Goal: Transaction & Acquisition: Purchase product/service

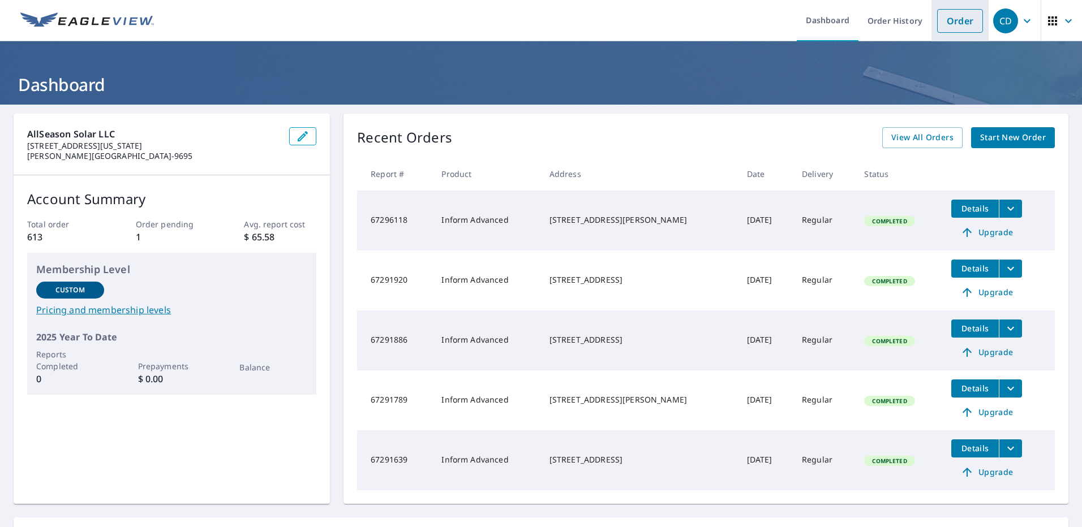
drag, startPoint x: 961, startPoint y: 20, endPoint x: 947, endPoint y: 24, distance: 14.5
click at [961, 20] on link "Order" at bounding box center [960, 21] width 46 height 24
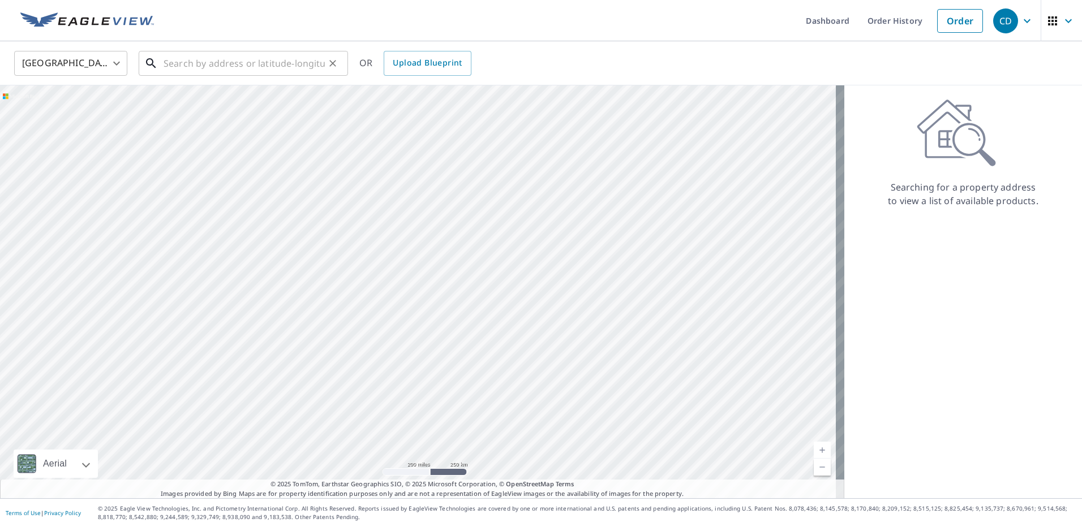
click at [220, 70] on input "text" at bounding box center [243, 64] width 161 height 32
click at [211, 58] on input "text" at bounding box center [243, 64] width 161 height 32
paste input "[STREET_ADDRESS]"
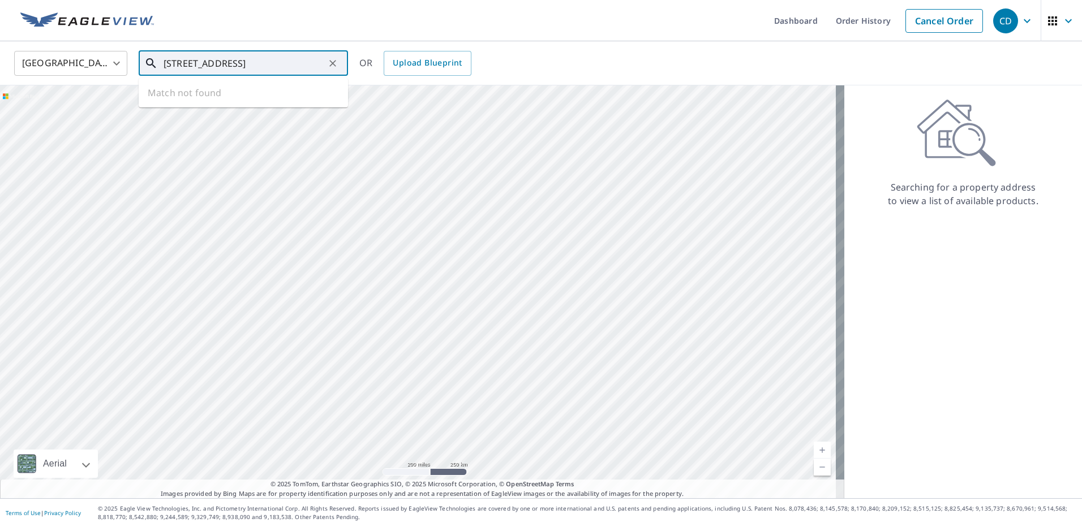
type input "[STREET_ADDRESS]"
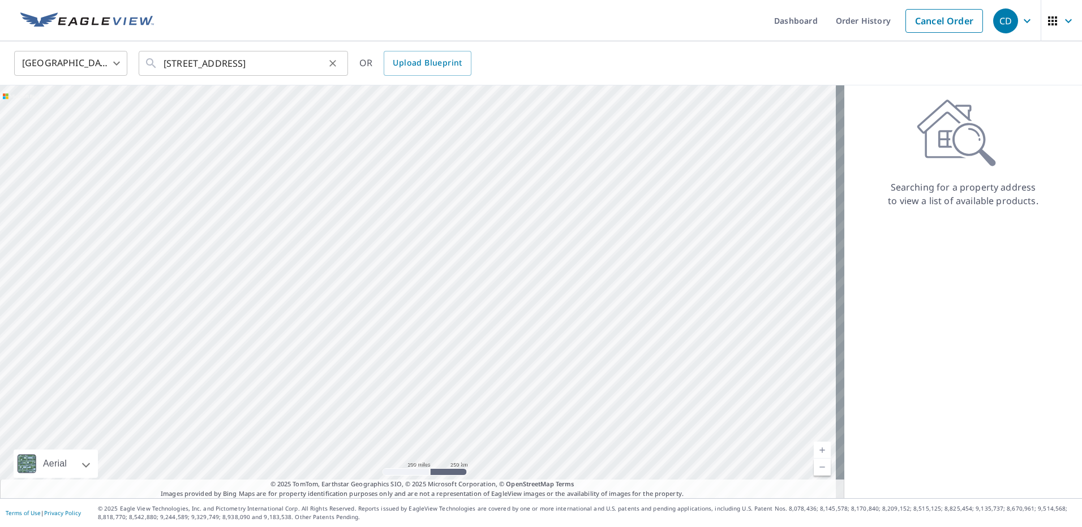
scroll to position [0, 0]
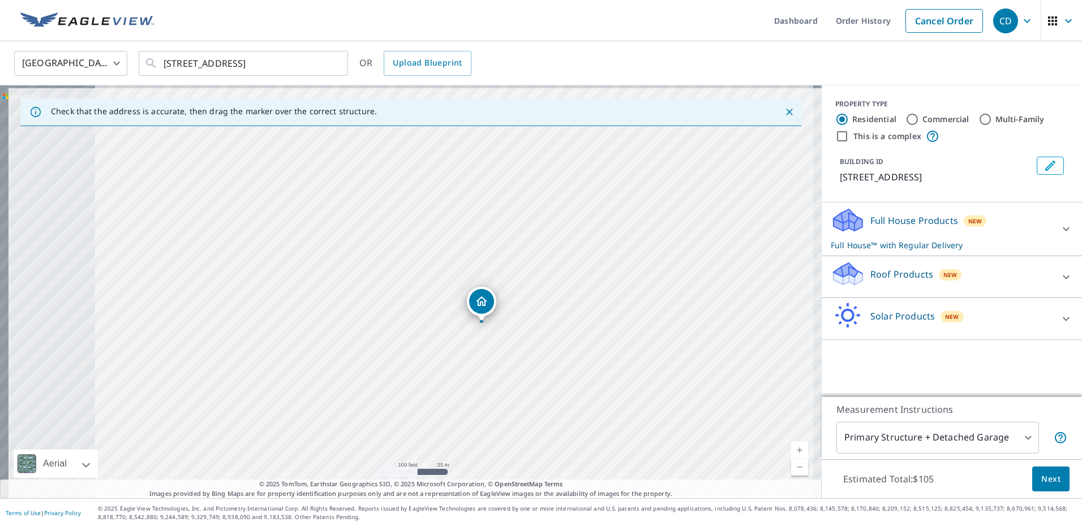
drag, startPoint x: 509, startPoint y: 385, endPoint x: 531, endPoint y: 393, distance: 23.6
click at [531, 393] on div "[STREET_ADDRESS][PERSON_NAME]" at bounding box center [410, 291] width 821 height 413
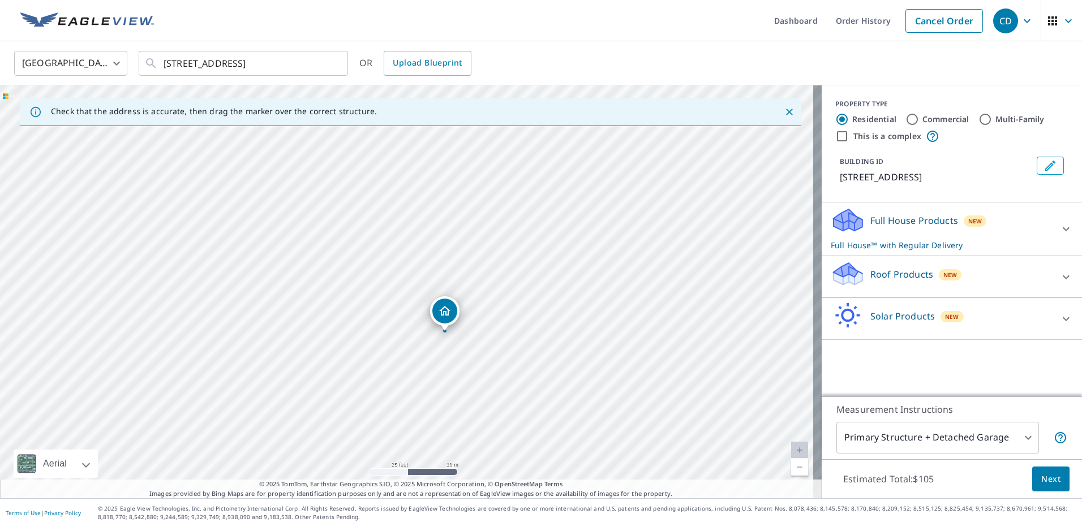
drag, startPoint x: 460, startPoint y: 196, endPoint x: 498, endPoint y: 342, distance: 150.2
click at [498, 342] on div "[STREET_ADDRESS][PERSON_NAME]" at bounding box center [410, 291] width 821 height 413
click at [1007, 330] on div "Solar Products New" at bounding box center [941, 319] width 222 height 32
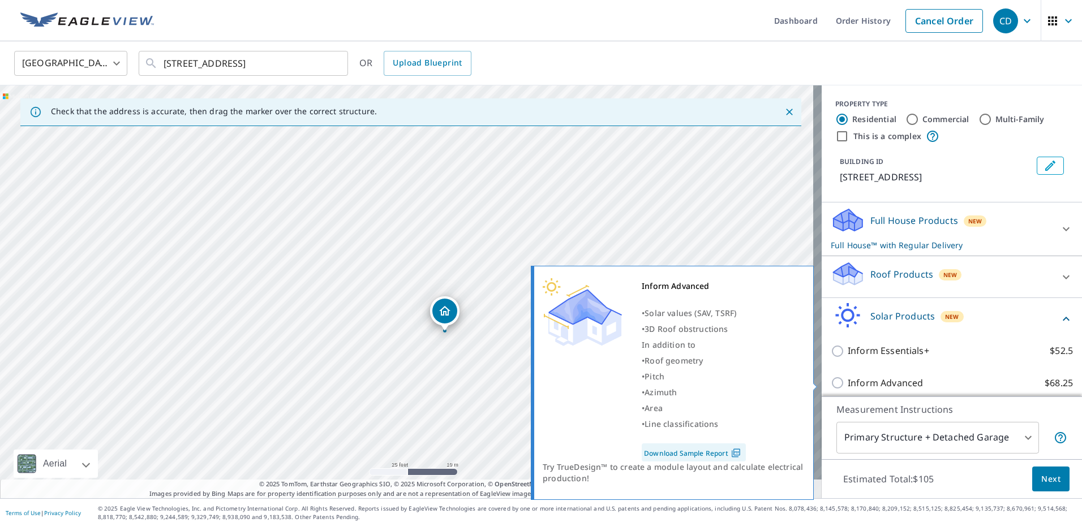
click at [852, 378] on p "Inform Advanced" at bounding box center [884, 383] width 75 height 14
click at [847, 378] on input "Inform Advanced $68.25" at bounding box center [838, 383] width 17 height 14
checkbox input "true"
checkbox input "false"
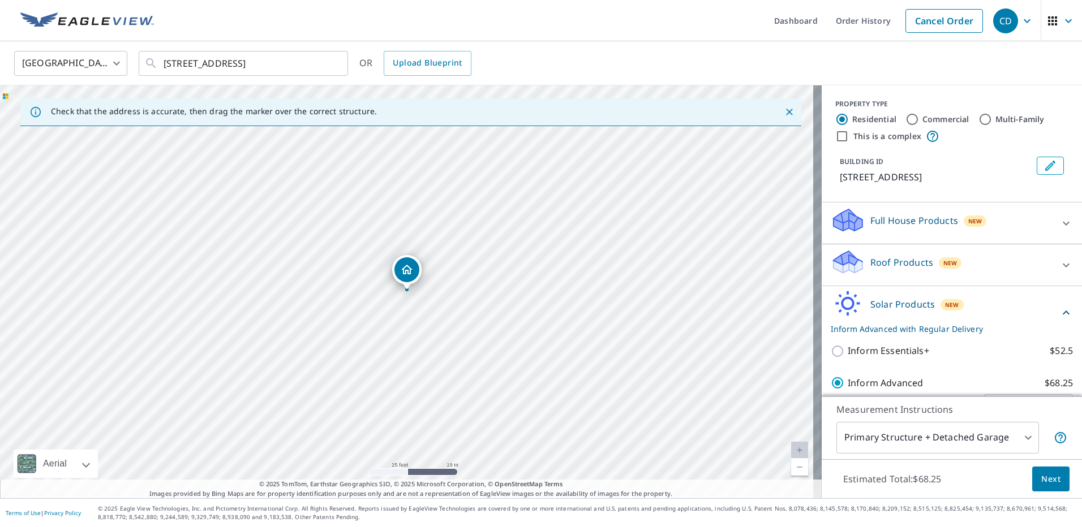
click at [1014, 474] on div "Estimated Total: $68.25 Next" at bounding box center [951, 479] width 260 height 40
click at [1041, 481] on span "Next" at bounding box center [1050, 479] width 19 height 14
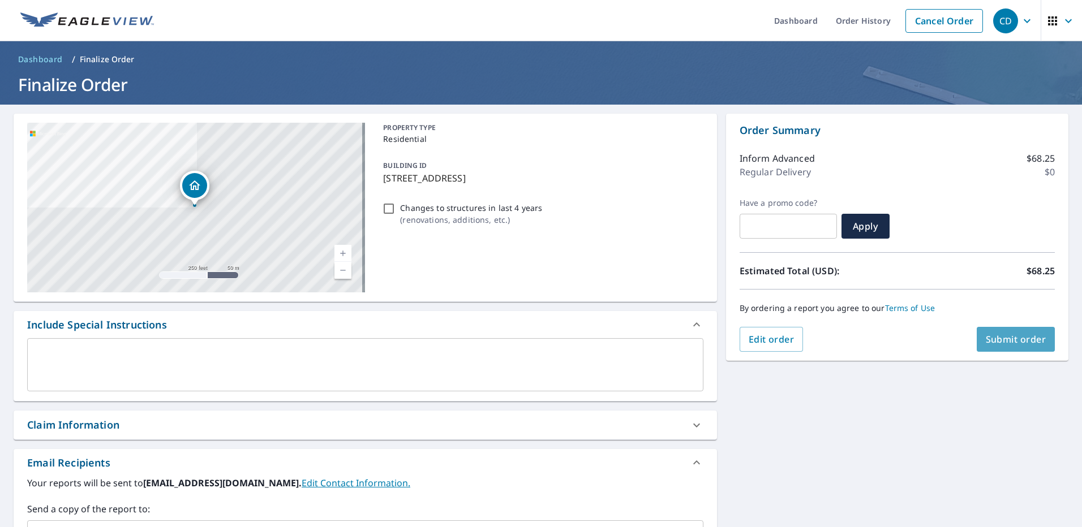
click at [995, 334] on span "Submit order" at bounding box center [1015, 339] width 61 height 12
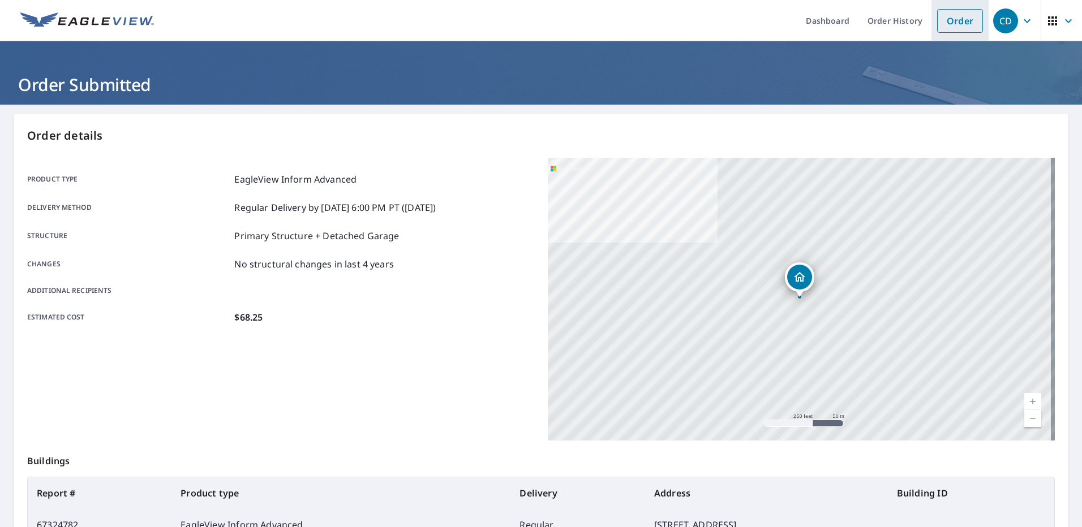
click at [937, 21] on link "Order" at bounding box center [960, 21] width 46 height 24
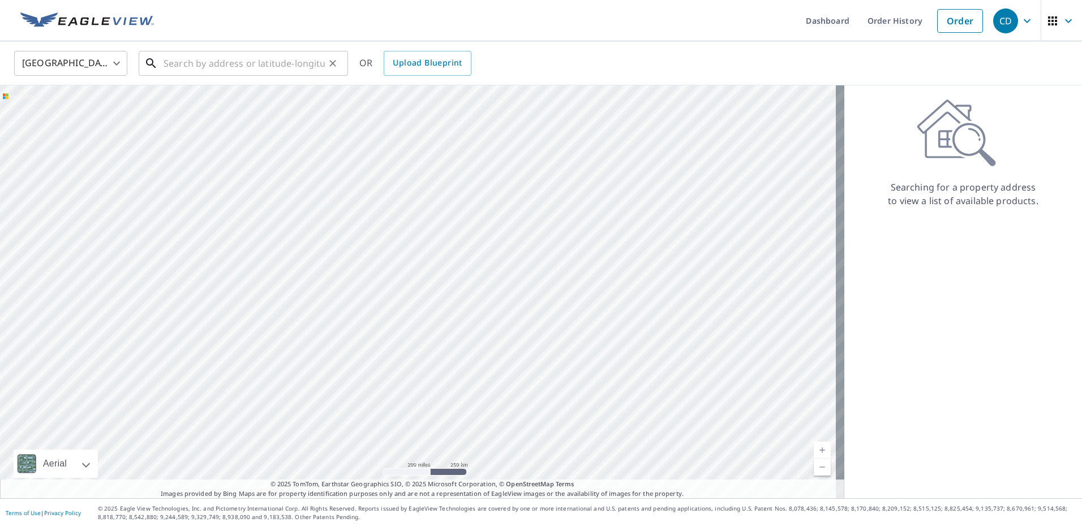
click at [282, 61] on input "text" at bounding box center [243, 64] width 161 height 32
paste input "[STREET_ADDRESS]"
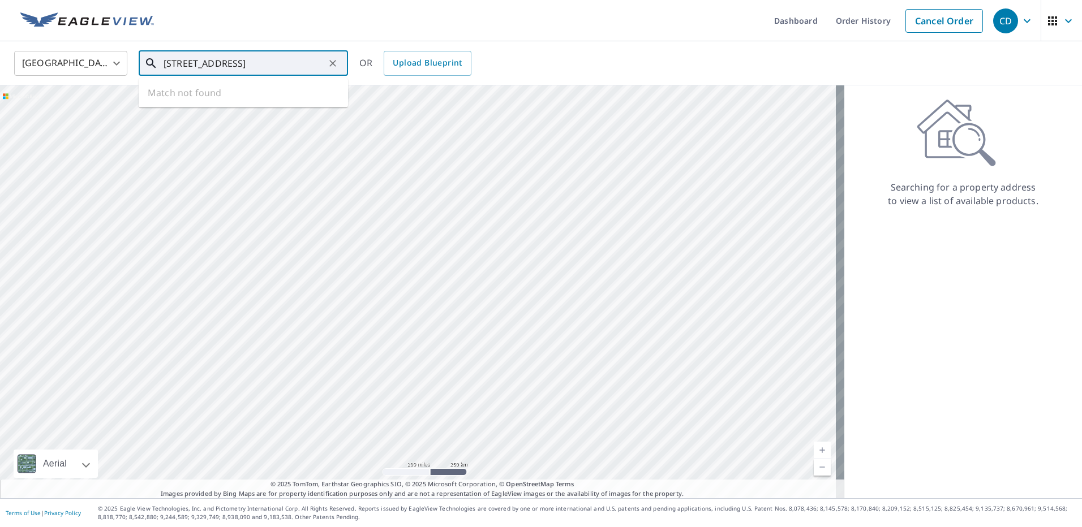
scroll to position [0, 53]
type input "[STREET_ADDRESS]"
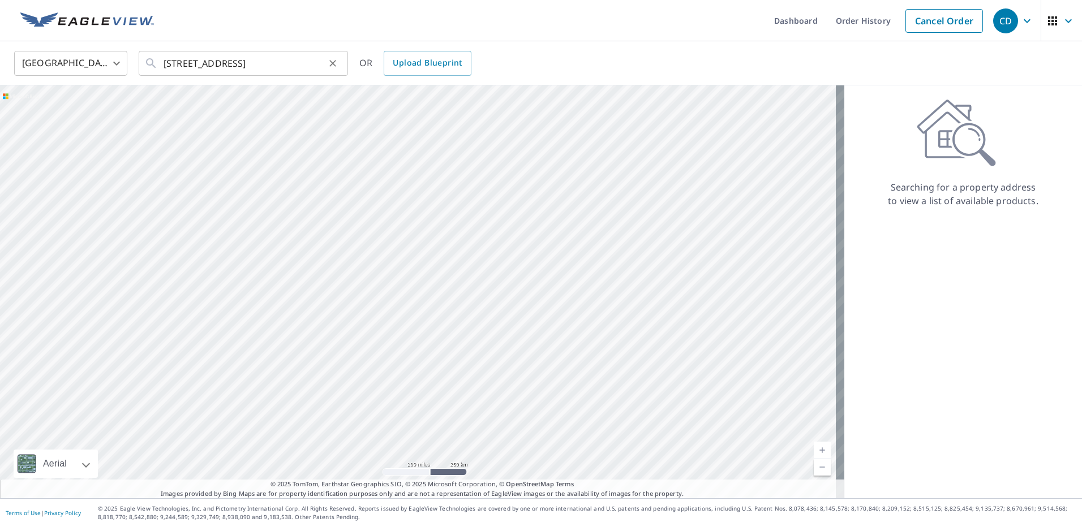
scroll to position [0, 0]
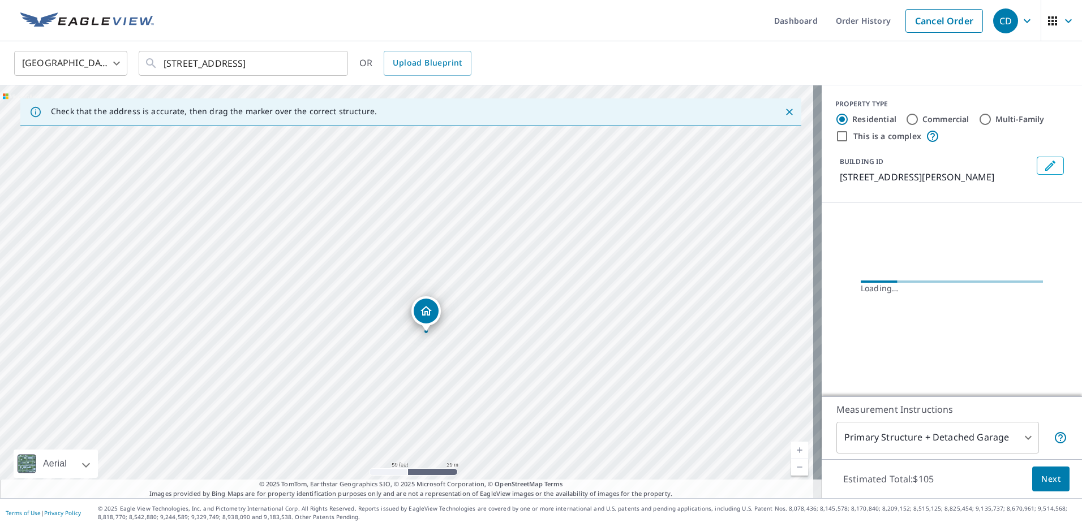
drag, startPoint x: 453, startPoint y: 319, endPoint x: 405, endPoint y: 162, distance: 163.7
click at [405, 159] on div "[STREET_ADDRESS][PERSON_NAME]" at bounding box center [410, 291] width 821 height 413
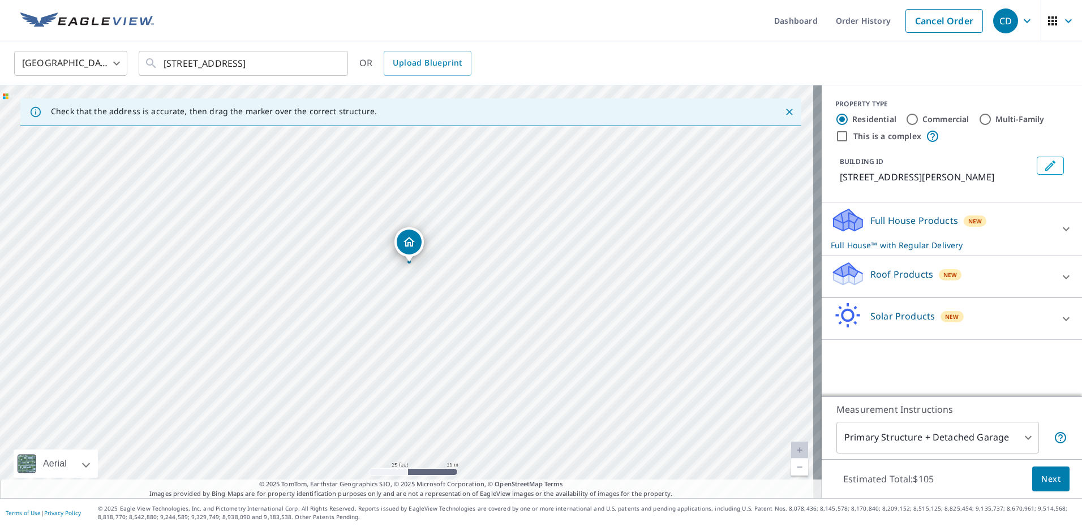
drag, startPoint x: 440, startPoint y: 359, endPoint x: 442, endPoint y: 329, distance: 30.7
click at [442, 329] on div "[STREET_ADDRESS][PERSON_NAME]" at bounding box center [410, 291] width 821 height 413
click at [1028, 335] on div "Solar Products New" at bounding box center [941, 319] width 222 height 32
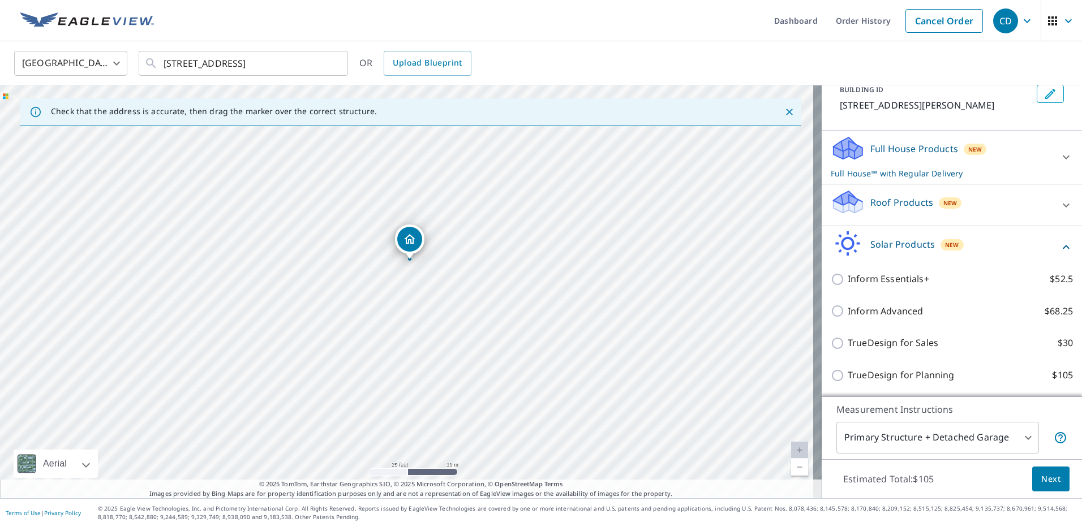
scroll to position [84, 0]
click at [900, 316] on p "Inform Advanced" at bounding box center [884, 311] width 75 height 14
click at [847, 316] on input "Inform Advanced $68.25" at bounding box center [838, 311] width 17 height 14
checkbox input "true"
checkbox input "false"
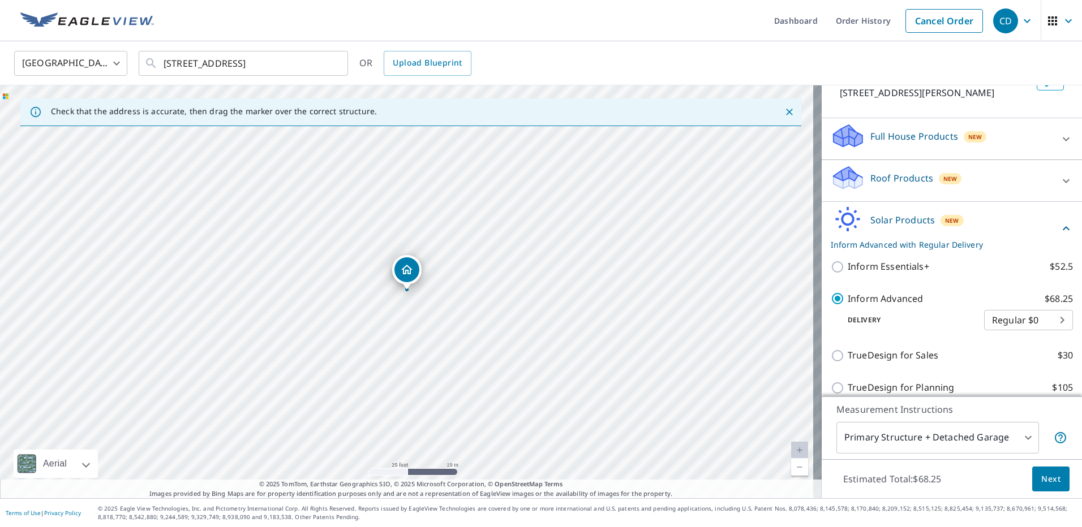
click at [1050, 481] on span "Next" at bounding box center [1050, 479] width 19 height 14
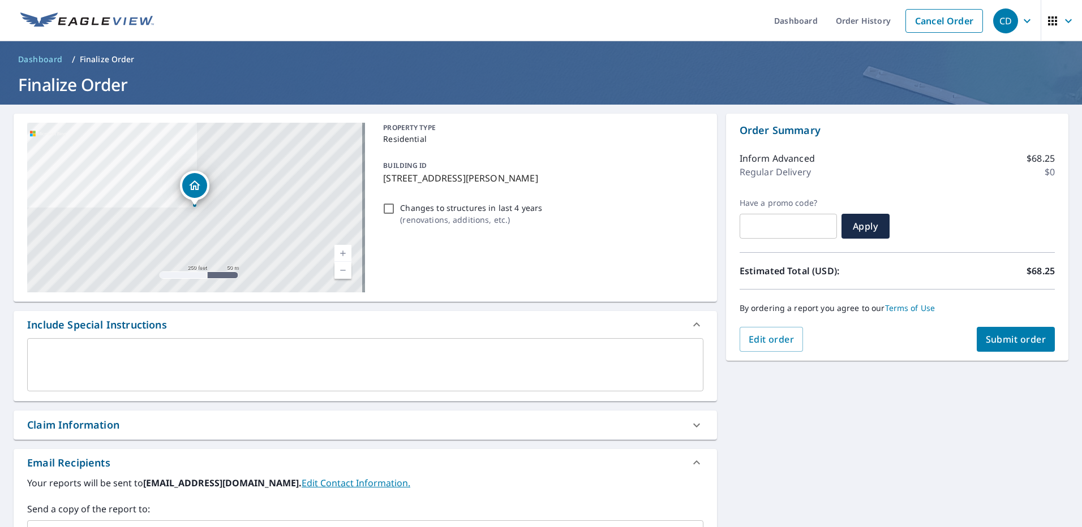
click at [1021, 342] on span "Submit order" at bounding box center [1015, 339] width 61 height 12
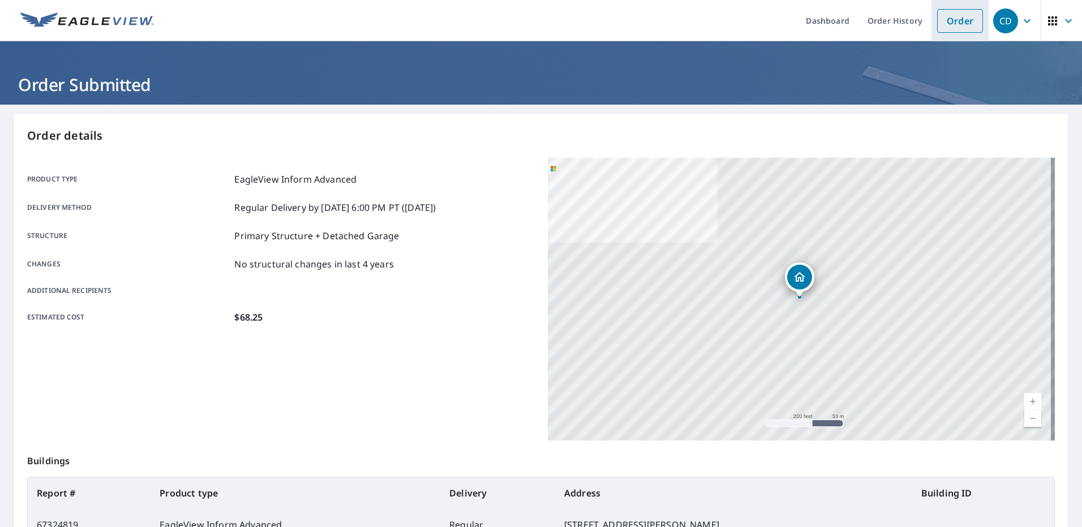
click at [937, 29] on link "Order" at bounding box center [960, 21] width 46 height 24
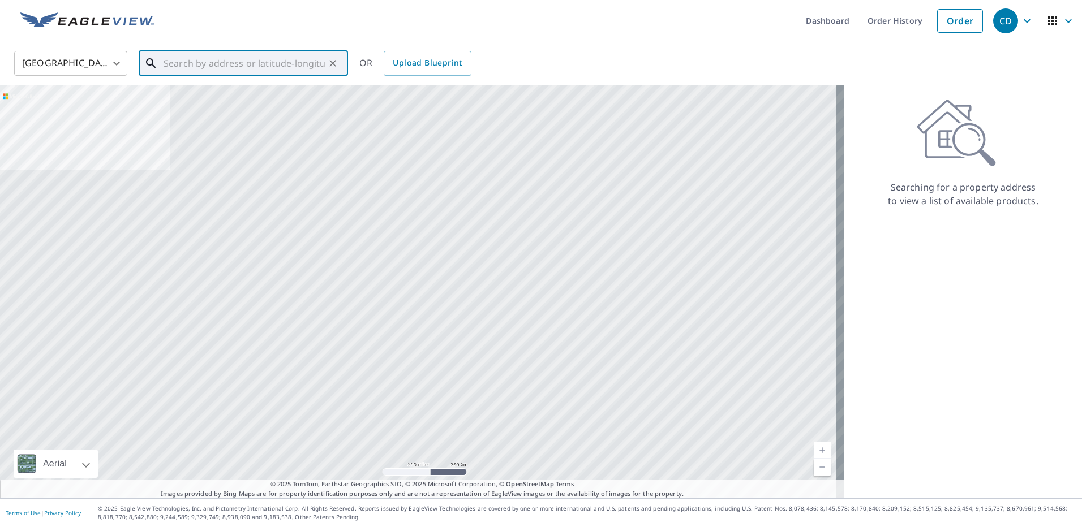
click at [272, 55] on input "text" at bounding box center [243, 64] width 161 height 32
paste input "[STREET_ADDRESS]"
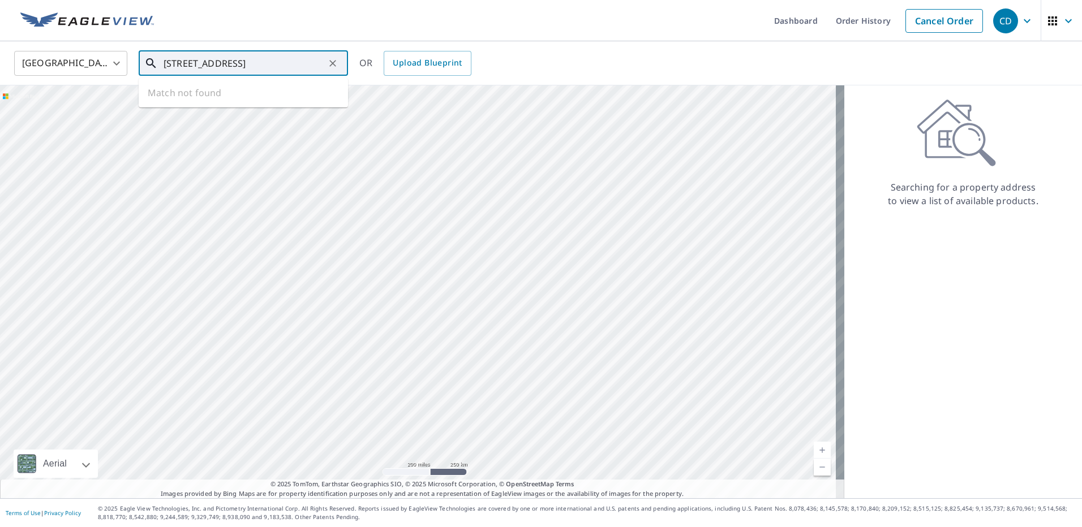
type input "[STREET_ADDRESS]"
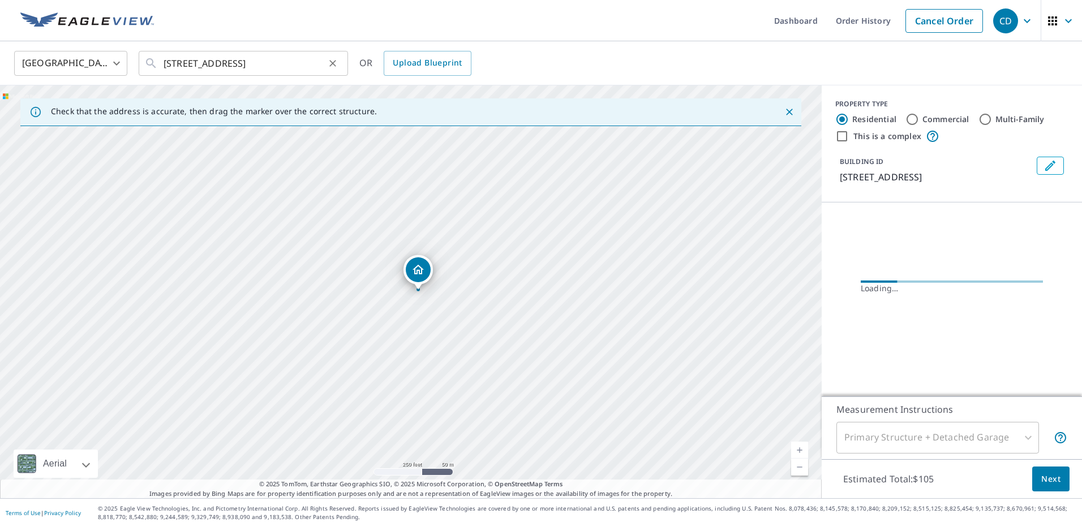
scroll to position [0, 0]
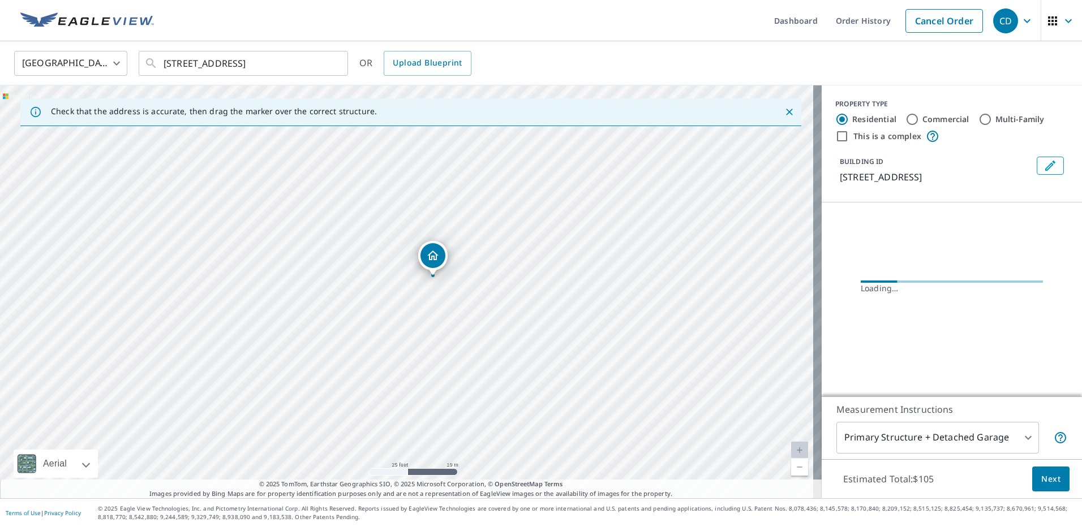
drag, startPoint x: 483, startPoint y: 381, endPoint x: 485, endPoint y: 260, distance: 121.1
click at [485, 261] on div "[STREET_ADDRESS][PERSON_NAME]" at bounding box center [410, 291] width 821 height 413
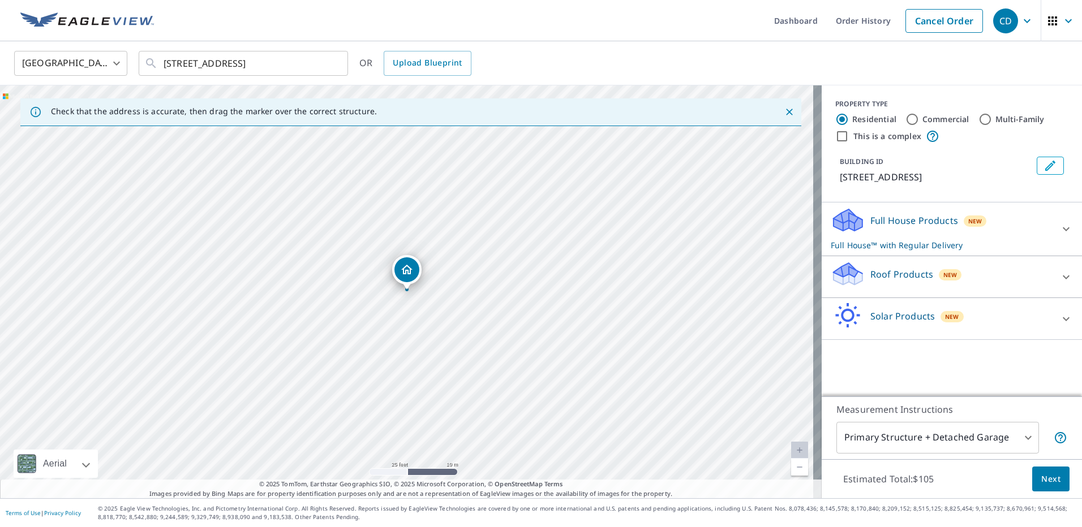
click at [954, 316] on div "Solar Products New" at bounding box center [941, 319] width 222 height 32
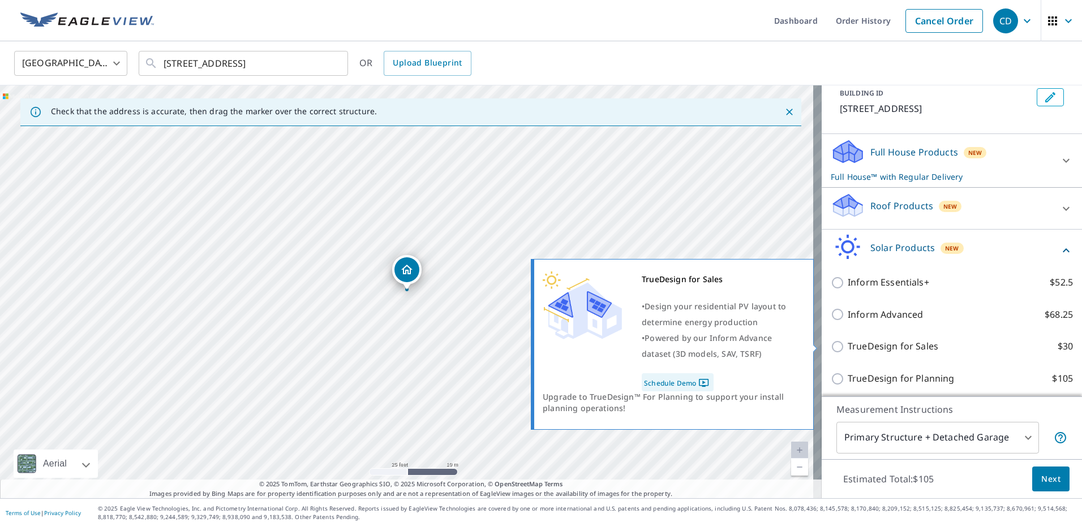
scroll to position [72, 0]
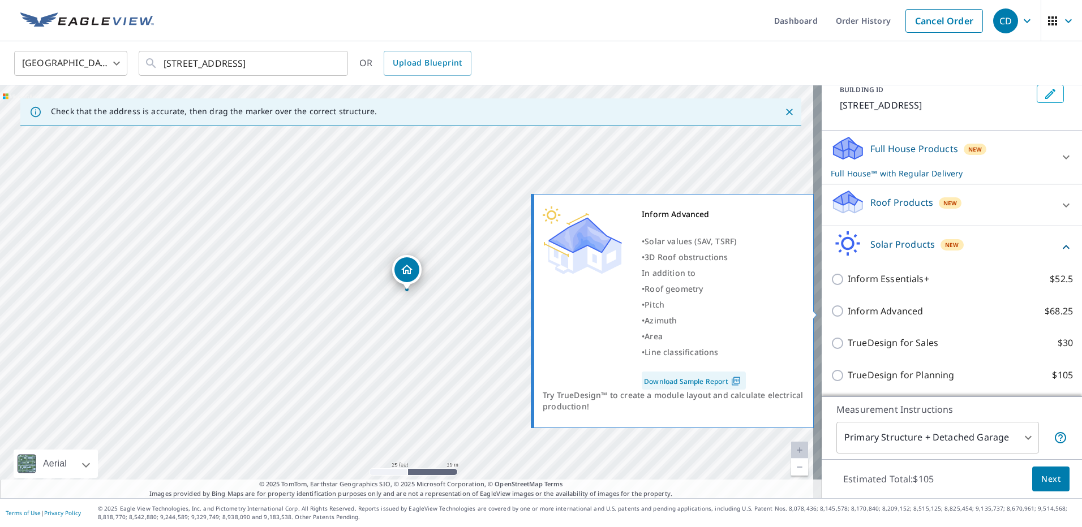
click at [882, 314] on p "Inform Advanced" at bounding box center [884, 311] width 75 height 14
click at [847, 314] on input "Inform Advanced $68.25" at bounding box center [838, 311] width 17 height 14
checkbox input "true"
checkbox input "false"
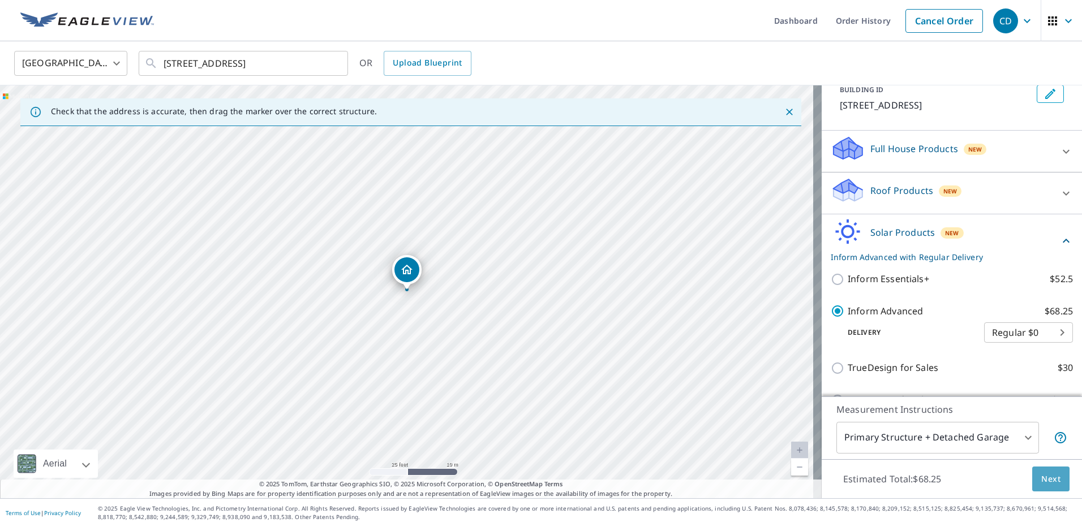
click at [1055, 483] on button "Next" at bounding box center [1050, 479] width 37 height 25
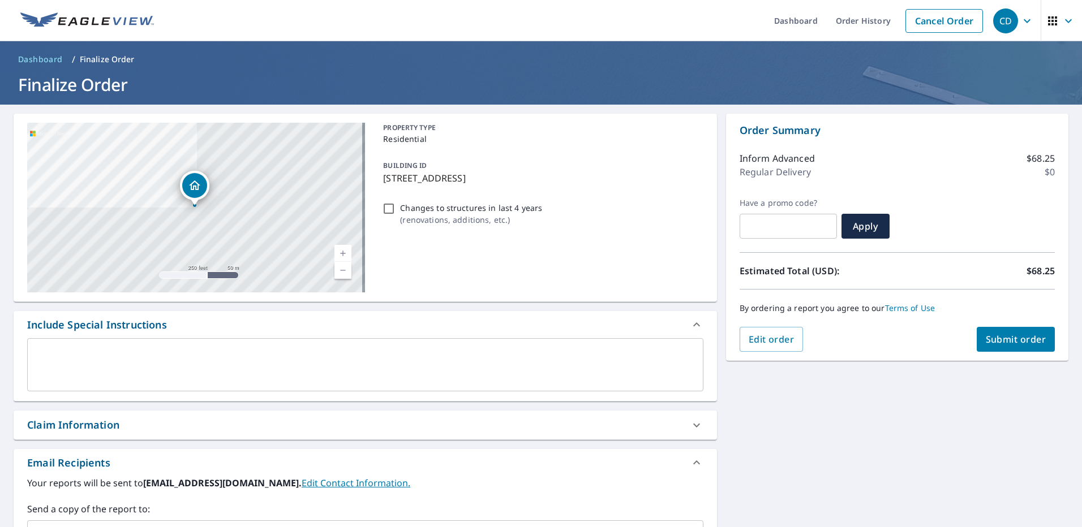
click at [988, 332] on button "Submit order" at bounding box center [1015, 339] width 79 height 25
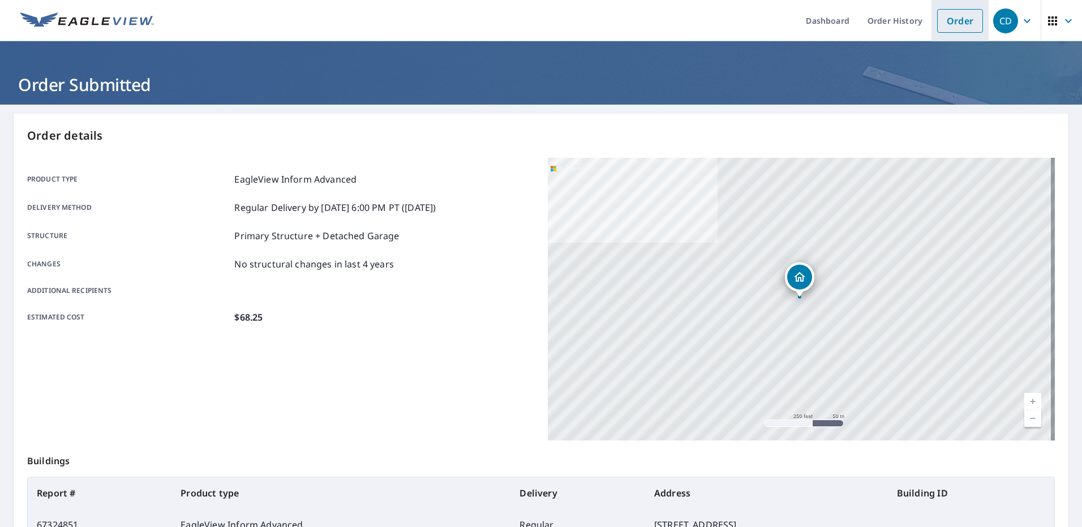
click at [931, 36] on li "Order" at bounding box center [959, 20] width 57 height 41
click at [937, 31] on link "Order" at bounding box center [960, 21] width 46 height 24
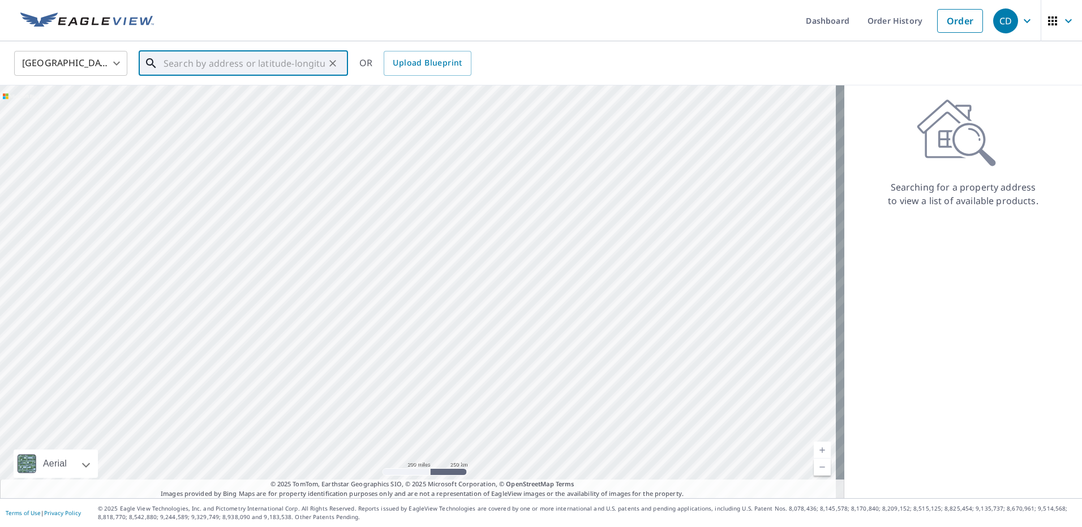
click at [309, 68] on input "text" at bounding box center [243, 64] width 161 height 32
paste input "[STREET_ADDRESS][PERSON_NAME]"
type input "[STREET_ADDRESS][PERSON_NAME]"
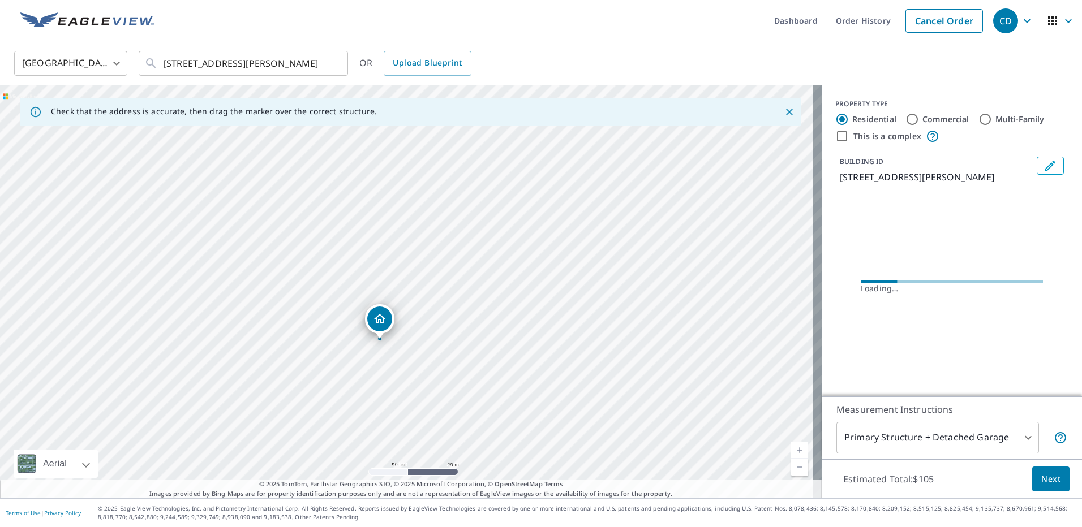
drag, startPoint x: 392, startPoint y: 382, endPoint x: 443, endPoint y: 360, distance: 55.7
click at [442, 360] on div "[STREET_ADDRESS][PERSON_NAME][PERSON_NAME]" at bounding box center [410, 291] width 821 height 413
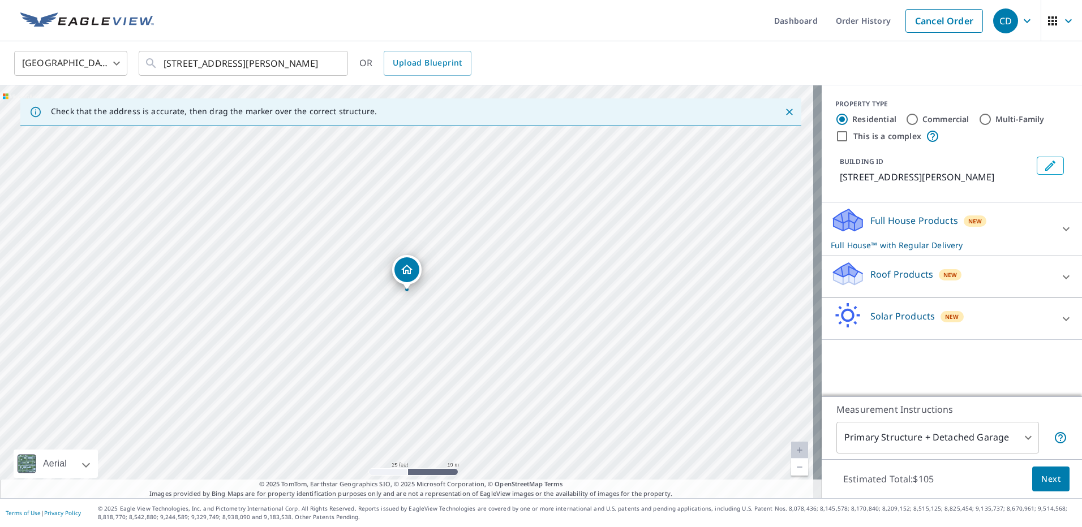
click at [991, 323] on div "Solar Products New" at bounding box center [941, 319] width 222 height 32
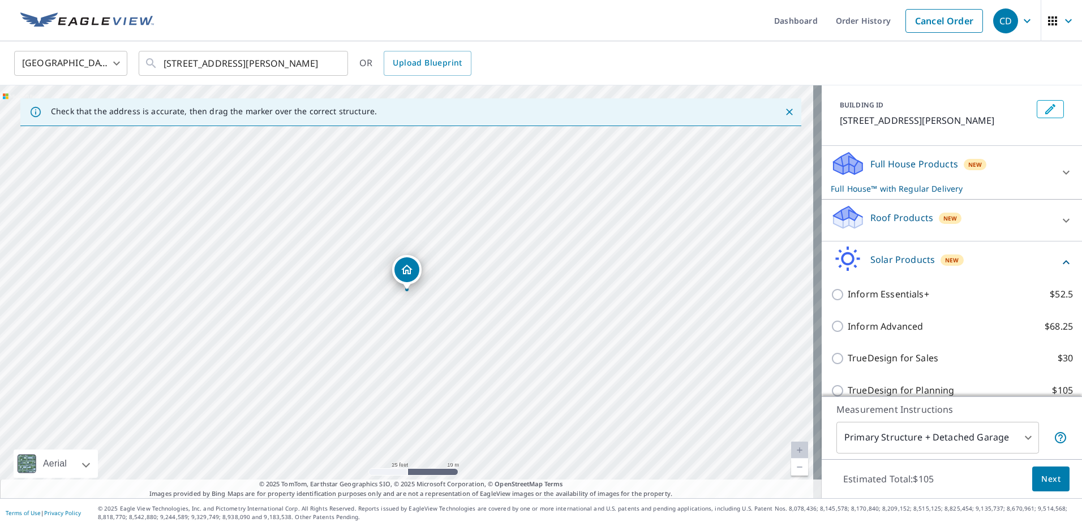
click at [887, 326] on p "Inform Advanced" at bounding box center [884, 327] width 75 height 14
click at [847, 326] on input "Inform Advanced $68.25" at bounding box center [838, 327] width 17 height 14
checkbox input "true"
checkbox input "false"
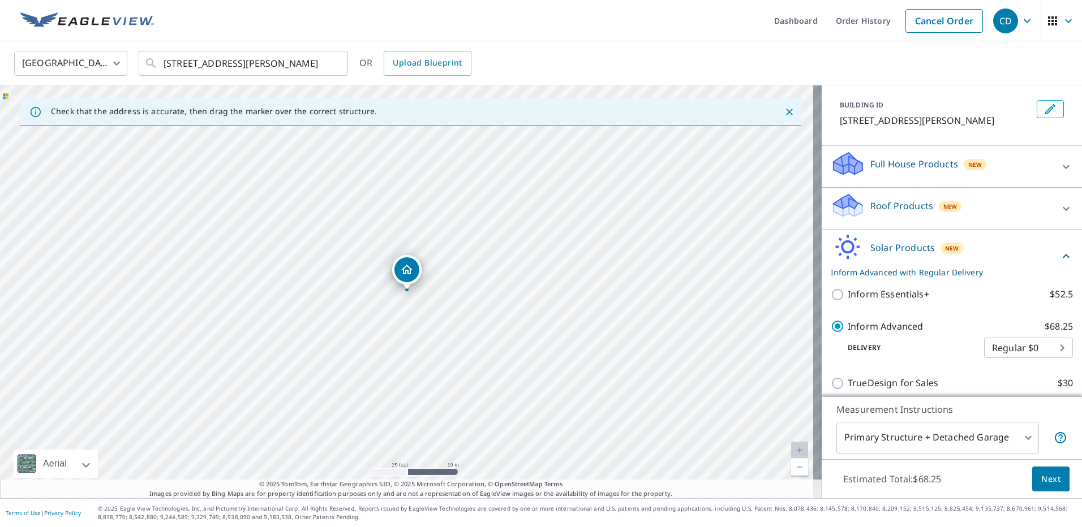
click at [1046, 480] on span "Next" at bounding box center [1050, 479] width 19 height 14
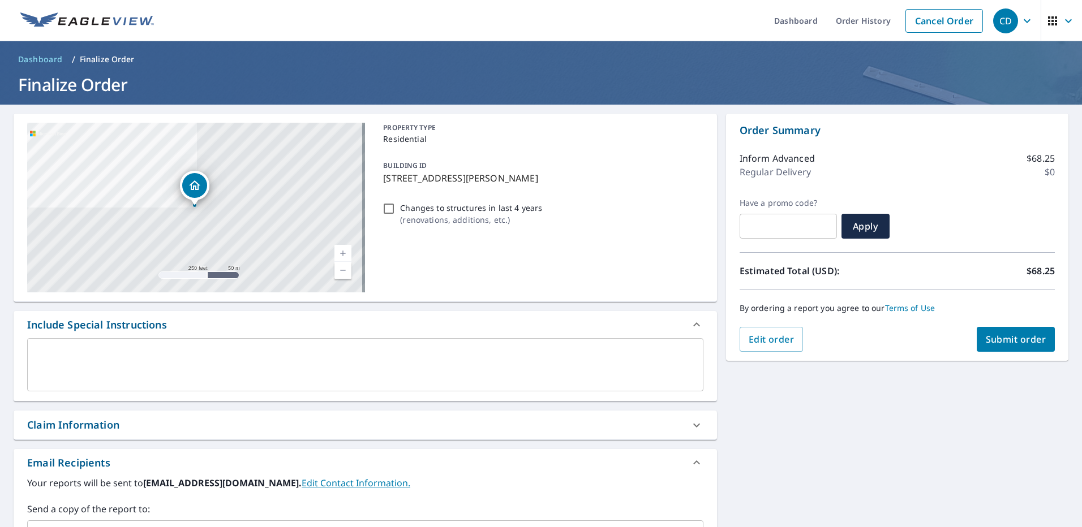
click at [1015, 338] on span "Submit order" at bounding box center [1015, 339] width 61 height 12
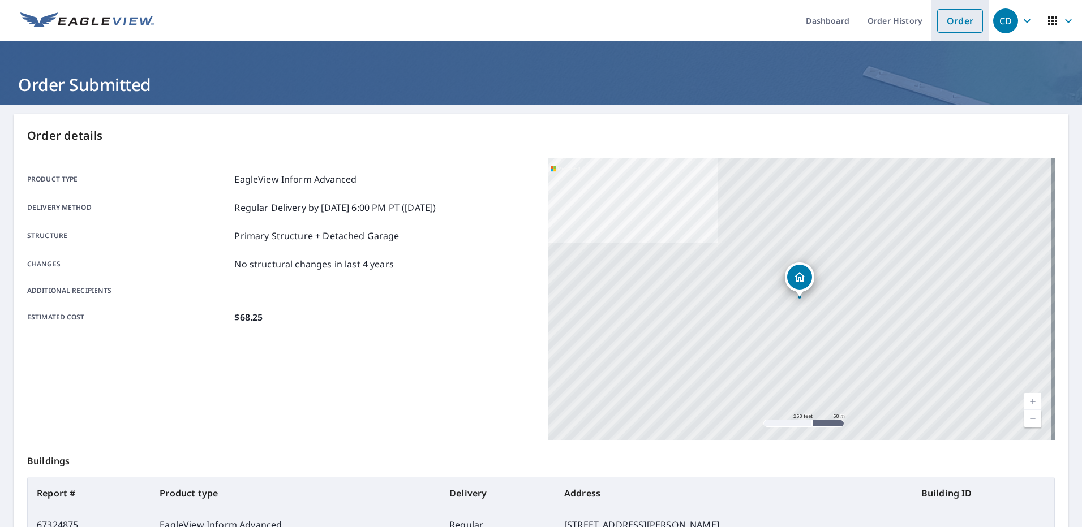
click at [966, 30] on link "Order" at bounding box center [960, 21] width 46 height 24
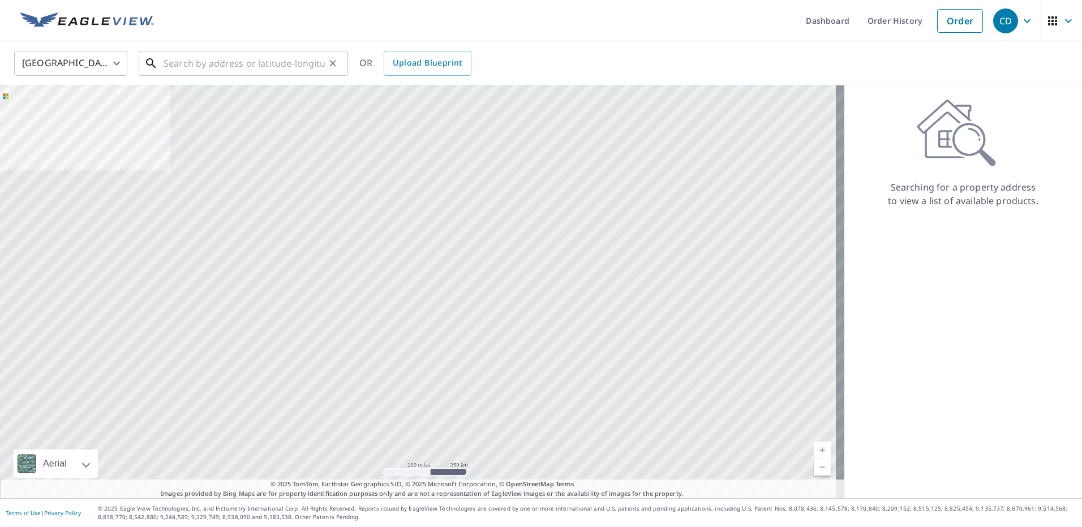
click at [248, 68] on input "text" at bounding box center [243, 64] width 161 height 32
paste input "[STREET_ADDRESS][PERSON_NAME]"
type input "[STREET_ADDRESS][PERSON_NAME]"
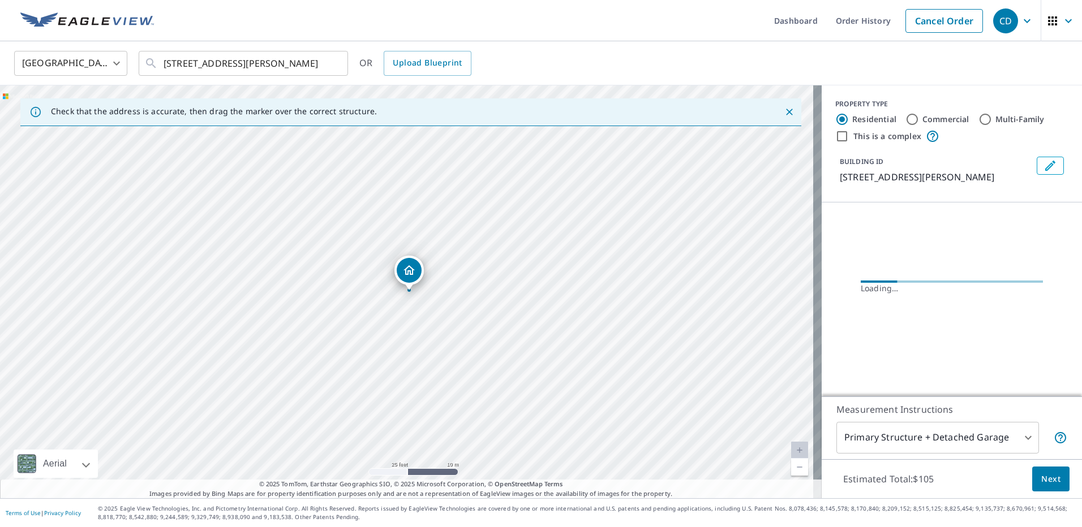
drag, startPoint x: 483, startPoint y: 303, endPoint x: 509, endPoint y: 400, distance: 100.3
click at [509, 400] on div "[STREET_ADDRESS][PERSON_NAME]" at bounding box center [410, 291] width 821 height 413
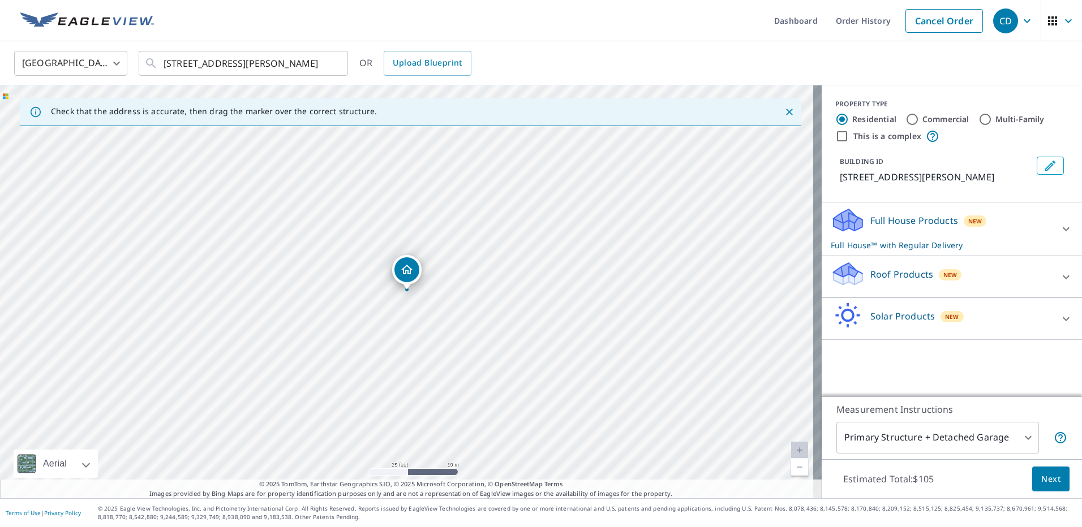
click at [1023, 326] on div "Solar Products New" at bounding box center [941, 319] width 222 height 32
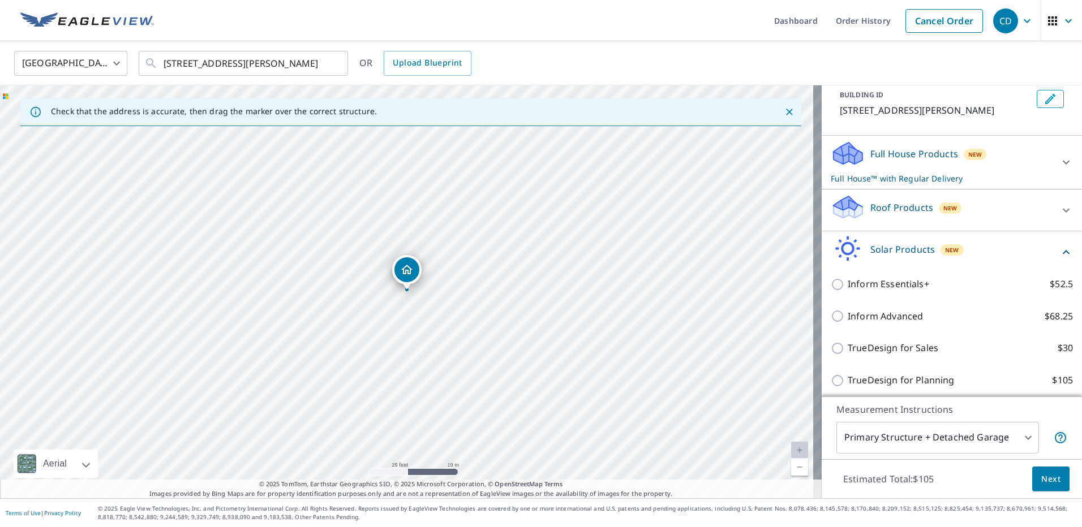
scroll to position [69, 0]
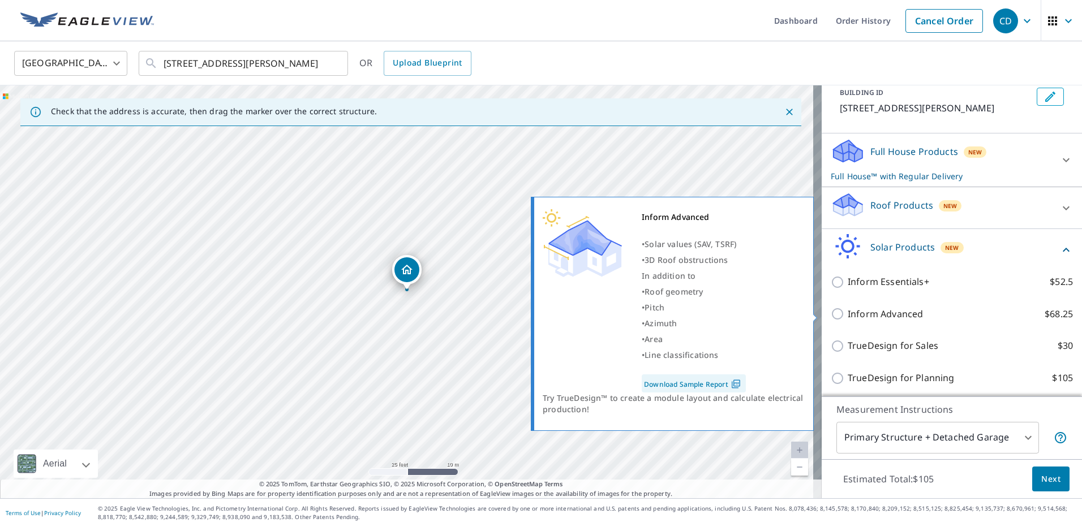
click at [873, 312] on p "Inform Advanced" at bounding box center [884, 314] width 75 height 14
click at [847, 312] on input "Inform Advanced $68.25" at bounding box center [838, 314] width 17 height 14
checkbox input "true"
checkbox input "false"
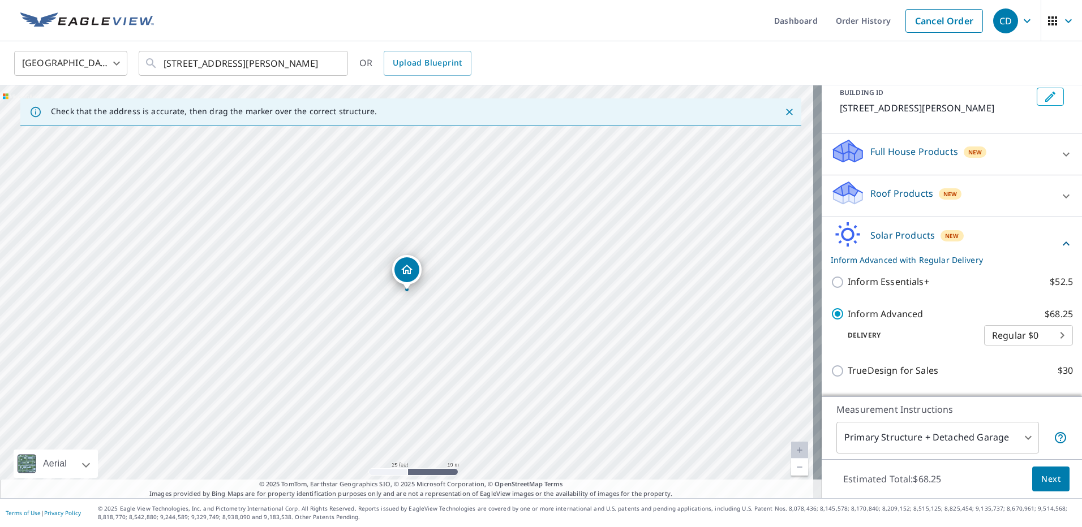
click at [1041, 484] on span "Next" at bounding box center [1050, 479] width 19 height 14
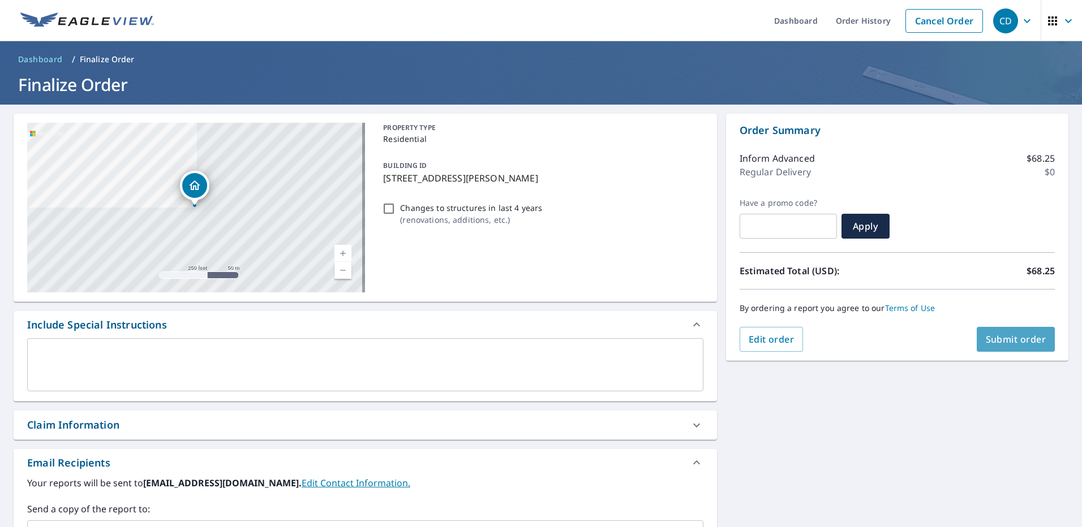
click at [1013, 342] on span "Submit order" at bounding box center [1015, 339] width 61 height 12
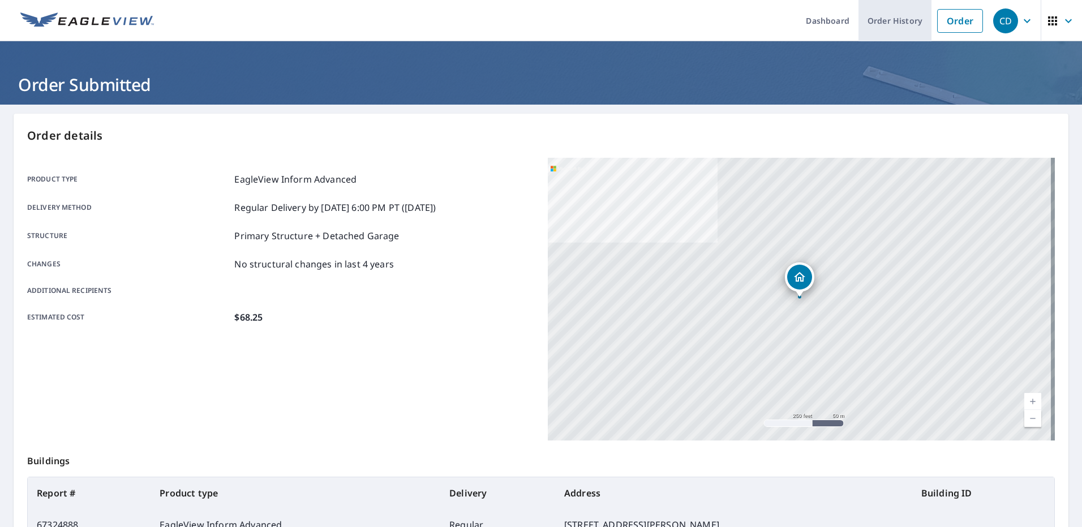
click at [937, 24] on link "Order" at bounding box center [960, 21] width 46 height 24
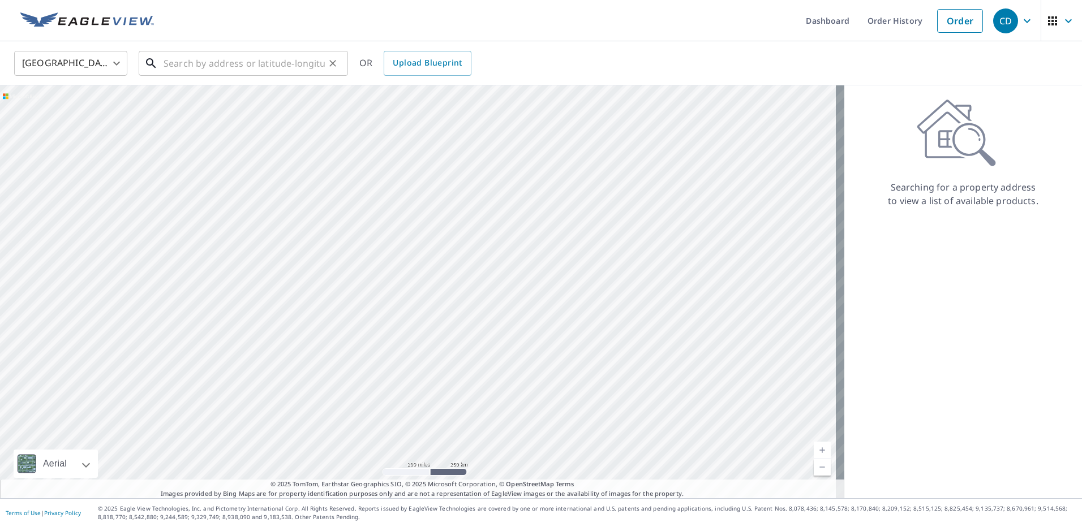
click at [236, 57] on input "text" at bounding box center [243, 64] width 161 height 32
paste input "[STREET_ADDRESS][PERSON_NAME]"
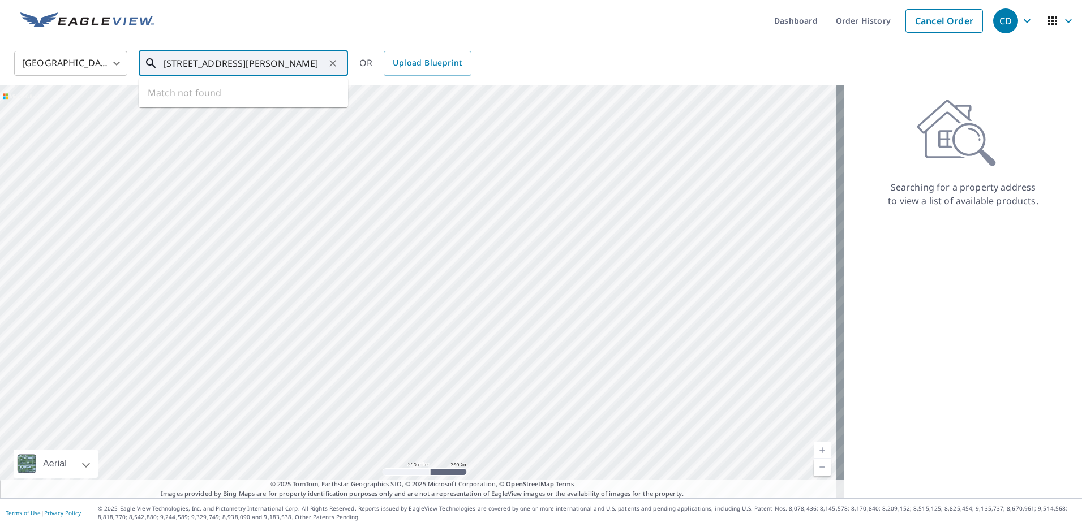
type input "[STREET_ADDRESS][PERSON_NAME]"
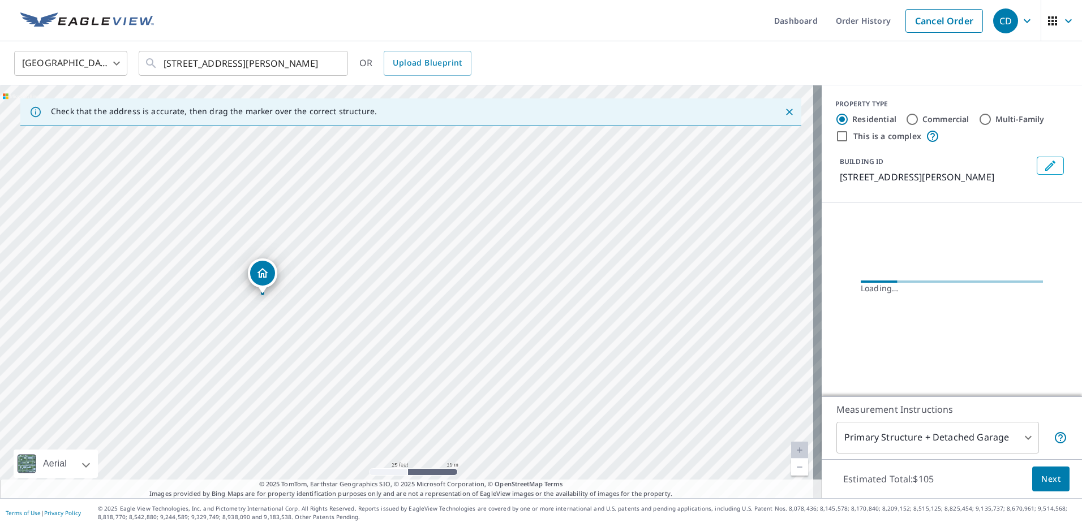
drag, startPoint x: 242, startPoint y: 263, endPoint x: 301, endPoint y: 397, distance: 145.9
click at [301, 397] on div "[STREET_ADDRESS][PERSON_NAME]" at bounding box center [410, 291] width 821 height 413
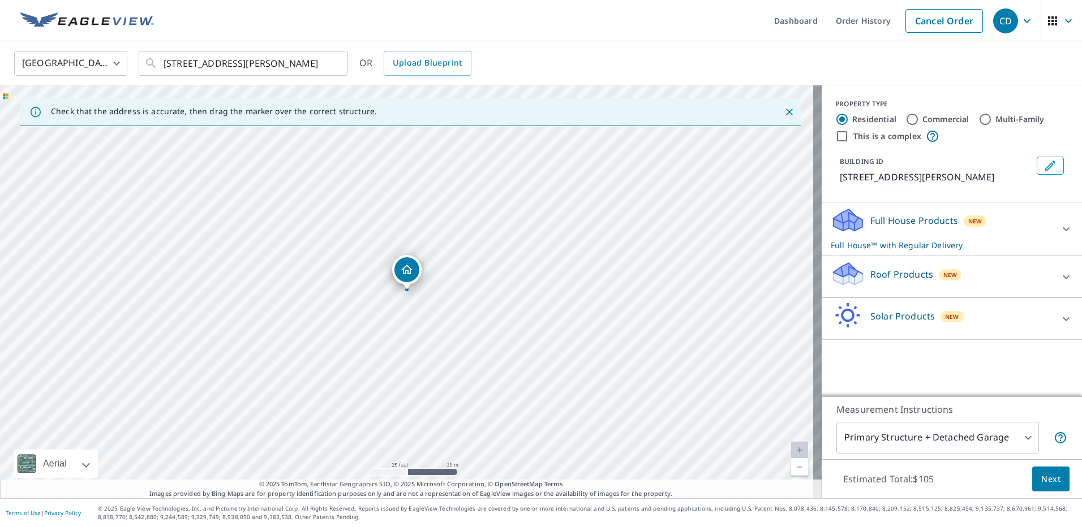
click at [1007, 316] on div "Solar Products New" at bounding box center [941, 319] width 222 height 32
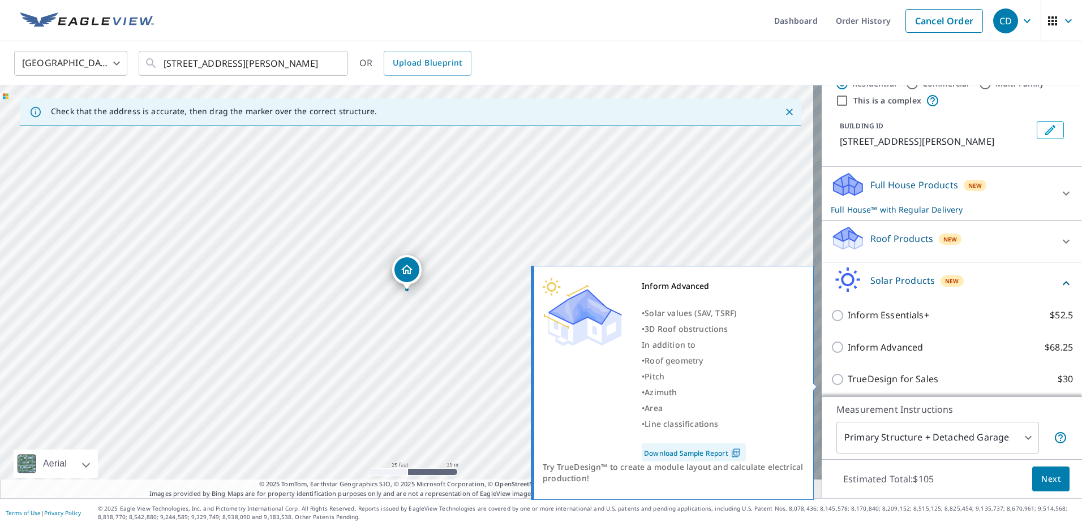
scroll to position [72, 0]
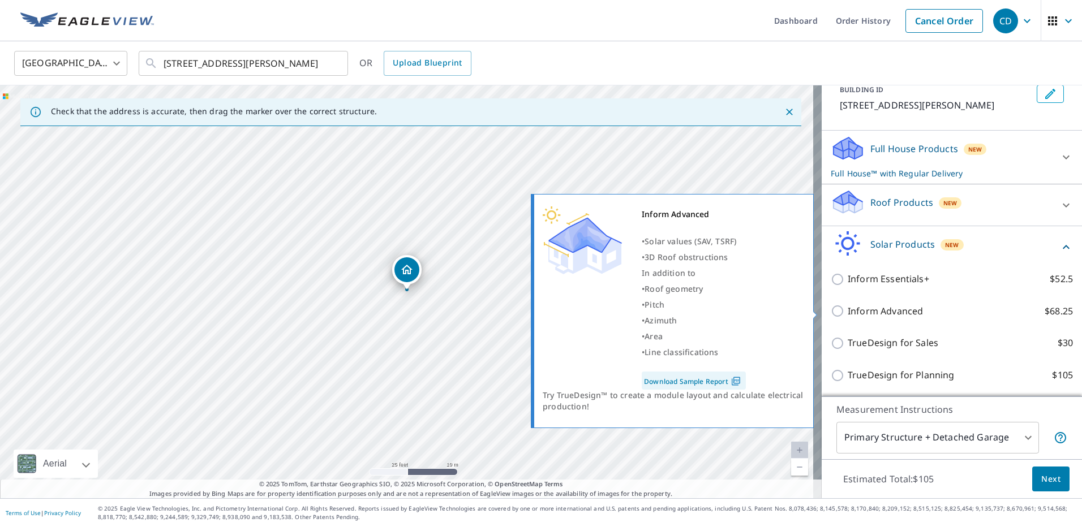
click at [847, 306] on p "Inform Advanced" at bounding box center [884, 311] width 75 height 14
click at [847, 306] on input "Inform Advanced $68.25" at bounding box center [838, 311] width 17 height 14
checkbox input "true"
checkbox input "false"
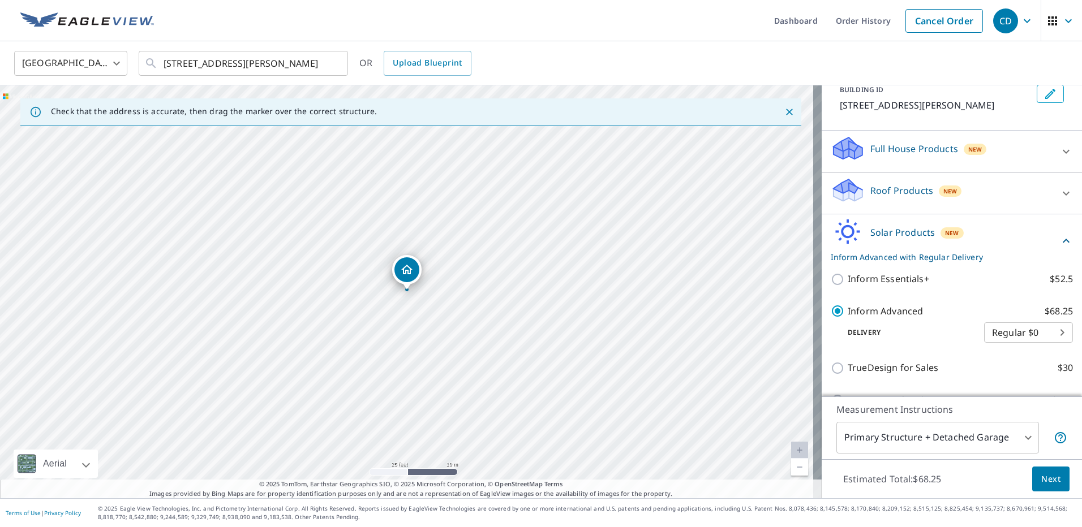
click at [1057, 483] on button "Next" at bounding box center [1050, 479] width 37 height 25
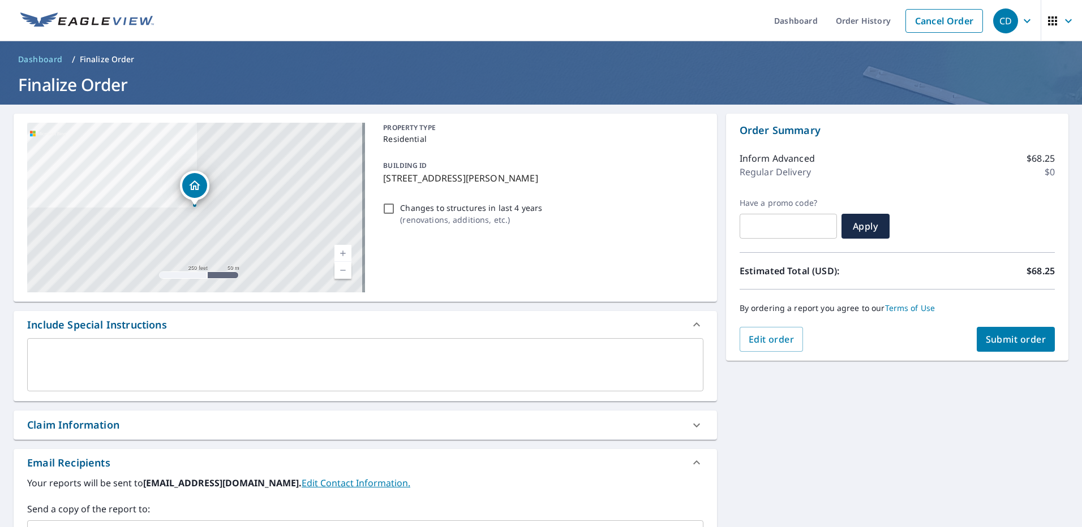
click at [1021, 348] on button "Submit order" at bounding box center [1015, 339] width 79 height 25
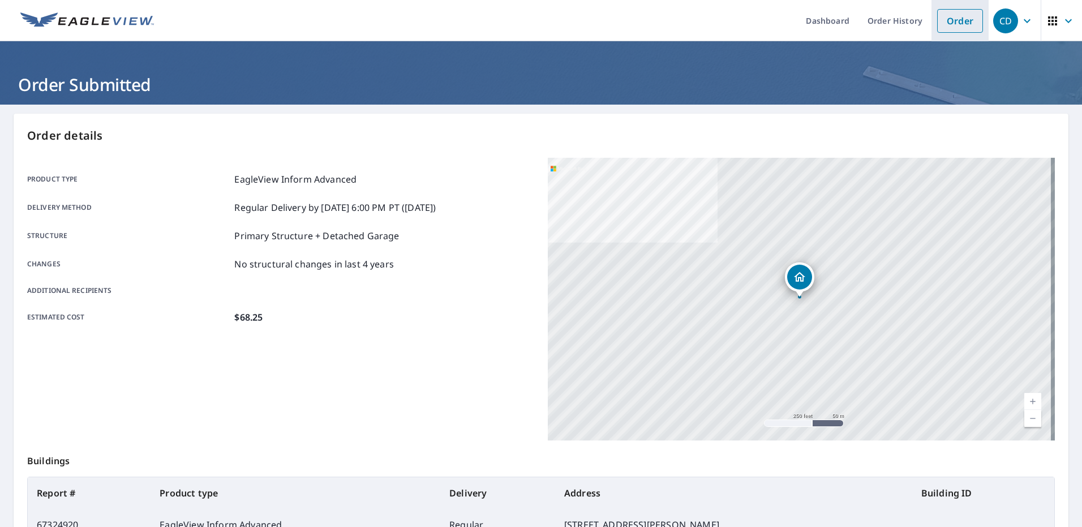
click at [954, 22] on link "Order" at bounding box center [960, 21] width 46 height 24
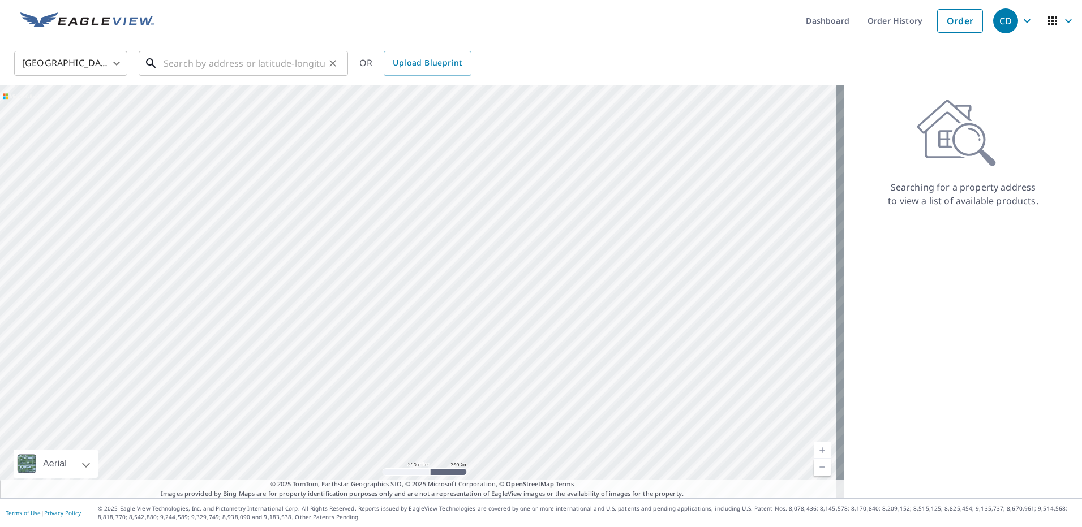
click at [221, 65] on input "text" at bounding box center [243, 64] width 161 height 32
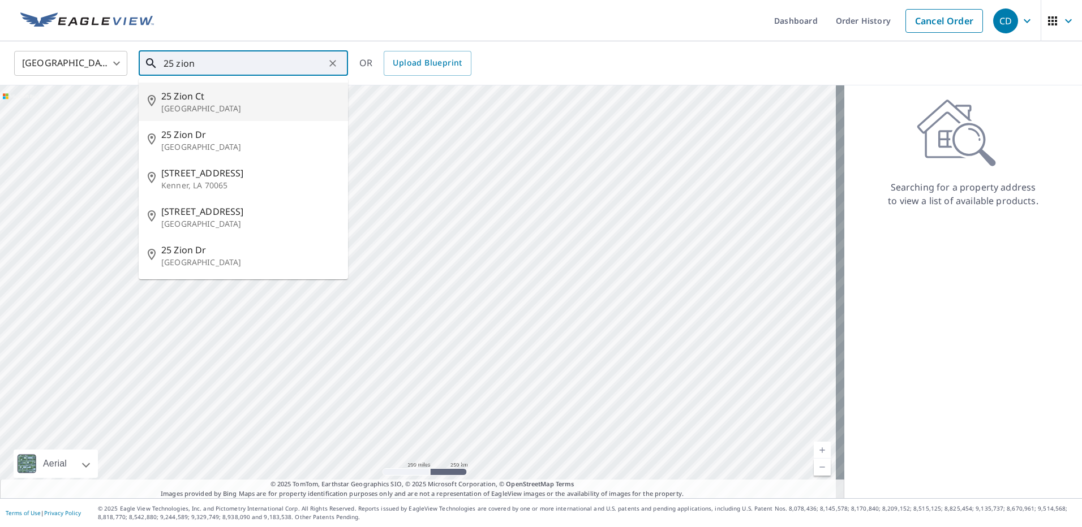
click at [204, 117] on li "[STREET_ADDRESS]" at bounding box center [243, 102] width 209 height 38
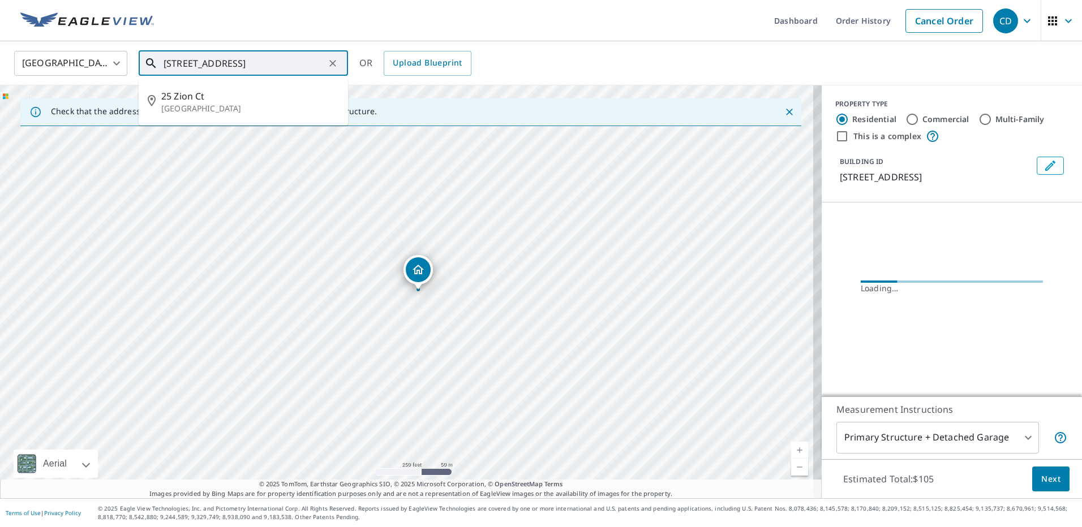
drag, startPoint x: 283, startPoint y: 64, endPoint x: 196, endPoint y: 64, distance: 87.1
click at [196, 64] on input "[STREET_ADDRESS]" at bounding box center [243, 64] width 161 height 32
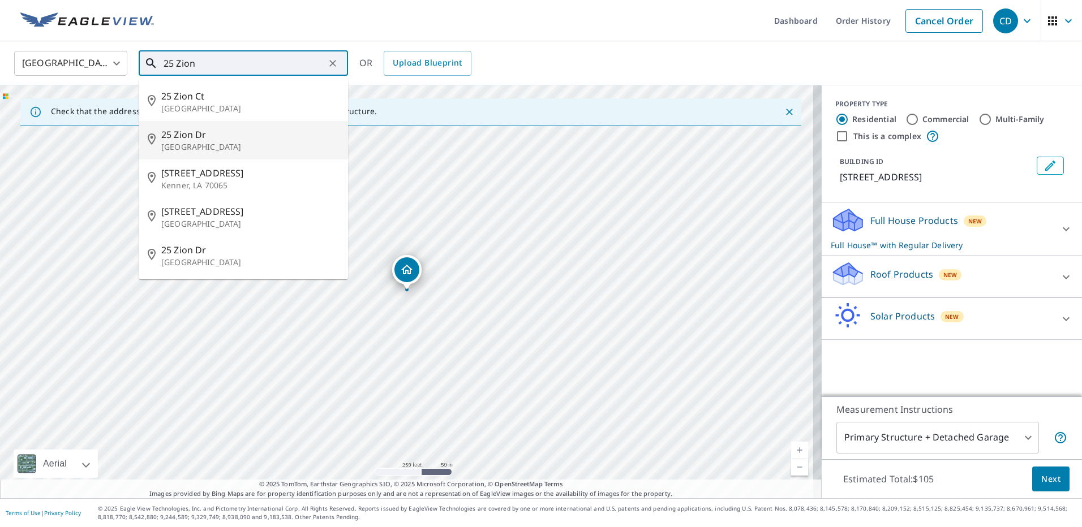
click at [238, 135] on span "25 Zion Dr" at bounding box center [250, 135] width 178 height 14
type input "[STREET_ADDRESS][PERSON_NAME]"
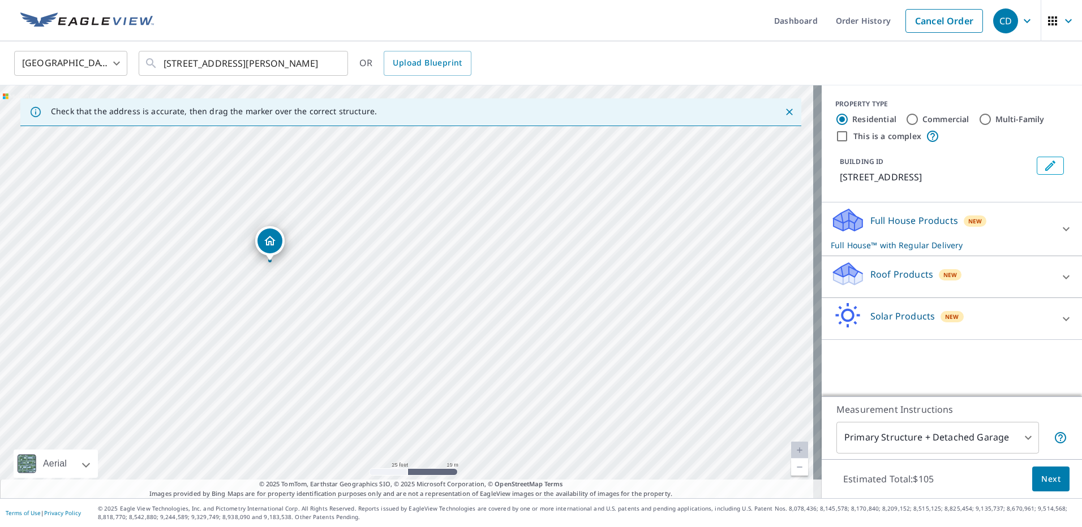
drag, startPoint x: 260, startPoint y: 211, endPoint x: 372, endPoint y: 436, distance: 251.7
click at [372, 436] on div "[STREET_ADDRESS][PERSON_NAME]" at bounding box center [410, 291] width 821 height 413
drag, startPoint x: 241, startPoint y: 293, endPoint x: 287, endPoint y: 330, distance: 58.8
click at [287, 330] on div "[STREET_ADDRESS][PERSON_NAME]" at bounding box center [410, 291] width 821 height 413
click at [282, 73] on input "[STREET_ADDRESS][PERSON_NAME]" at bounding box center [243, 64] width 161 height 32
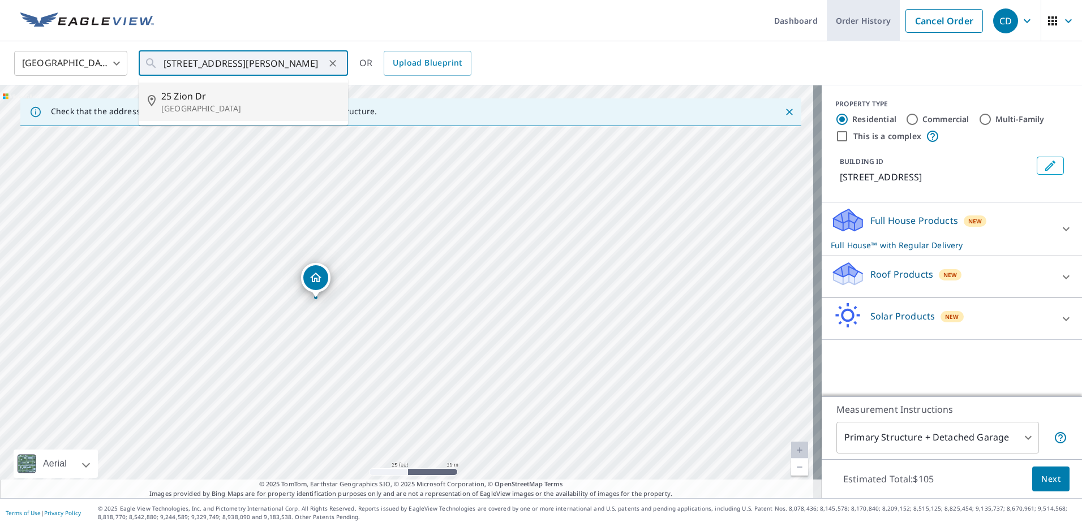
click at [864, 21] on link "Order History" at bounding box center [862, 20] width 73 height 41
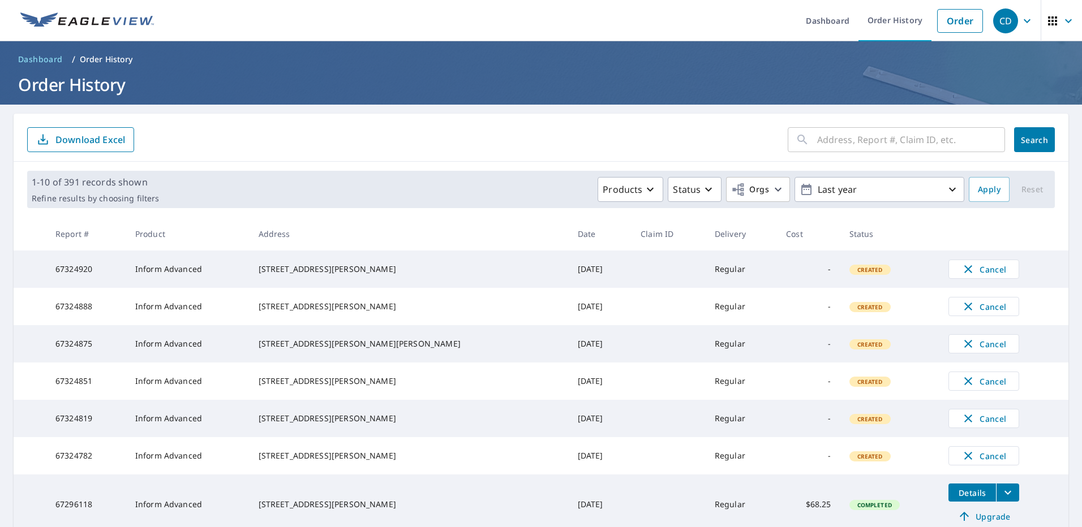
click at [900, 142] on input "text" at bounding box center [911, 140] width 188 height 32
type input "25 zion"
click button "Search" at bounding box center [1034, 139] width 41 height 25
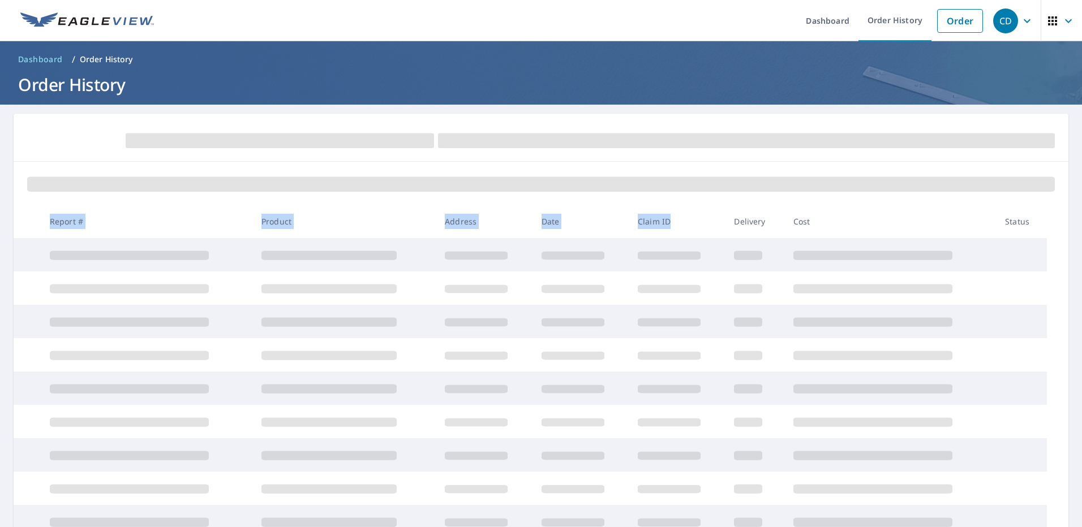
drag, startPoint x: 664, startPoint y: 221, endPoint x: 63, endPoint y: 217, distance: 601.3
click at [62, 217] on tr "Report # Product Address Date Claim ID Delivery Cost Status" at bounding box center [541, 221] width 1054 height 33
click at [64, 217] on th "Report #" at bounding box center [147, 221] width 212 height 33
drag, startPoint x: 47, startPoint y: 222, endPoint x: 1026, endPoint y: 224, distance: 978.6
click at [1026, 224] on tr "Report # Product Address Date Claim ID Delivery Cost Status" at bounding box center [541, 221] width 1054 height 33
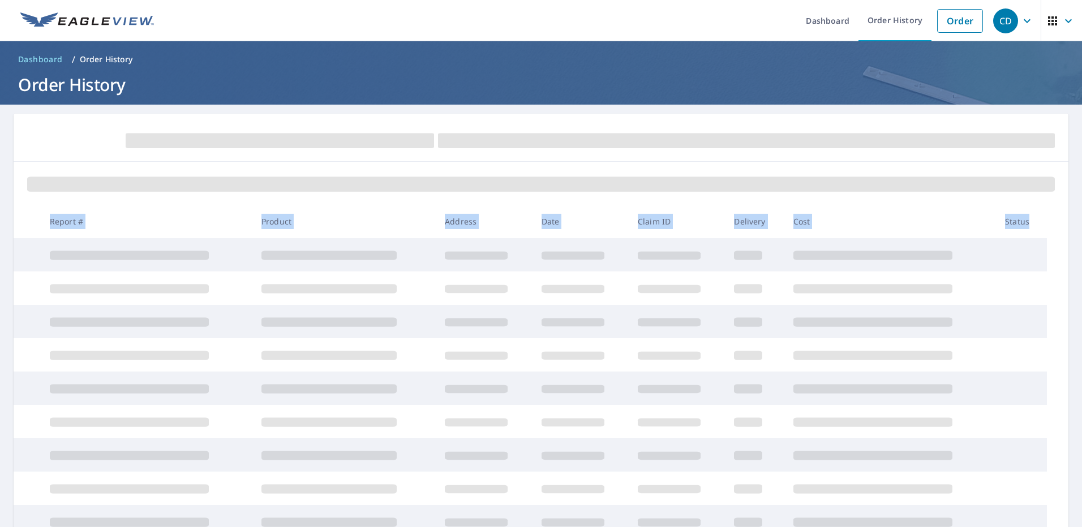
click at [1026, 224] on th "Status" at bounding box center [1021, 221] width 51 height 33
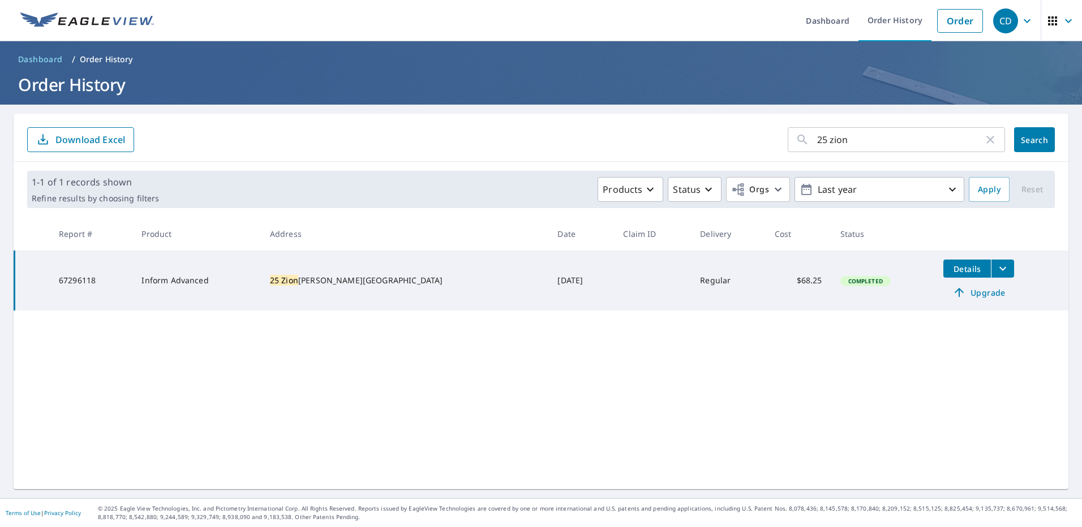
click at [991, 135] on div "25 zion ​" at bounding box center [895, 139] width 217 height 25
click at [987, 145] on icon "button" at bounding box center [990, 140] width 14 height 14
click at [947, 7] on li "Order" at bounding box center [959, 20] width 57 height 41
click at [948, 15] on link "Order" at bounding box center [960, 21] width 46 height 24
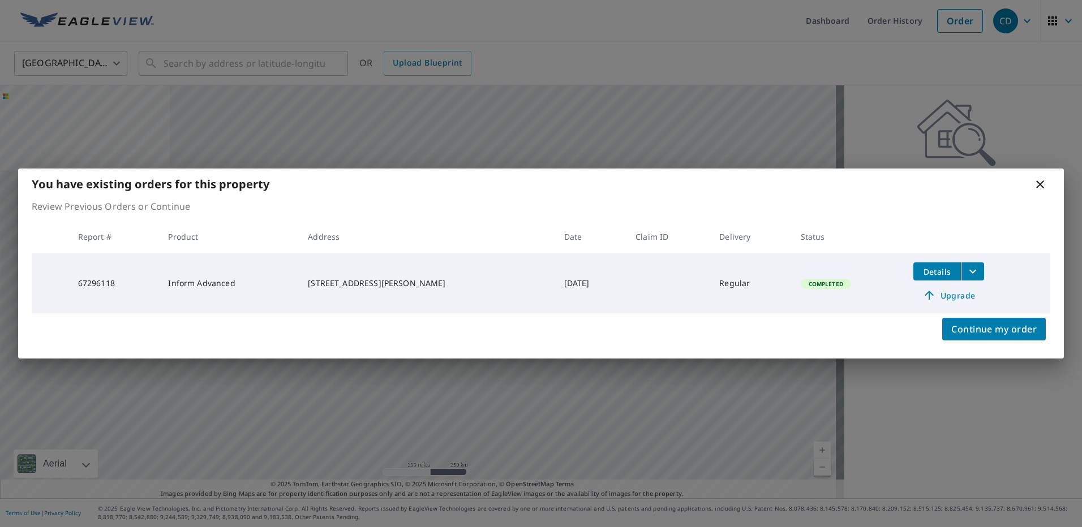
click at [1040, 184] on icon at bounding box center [1040, 184] width 8 height 8
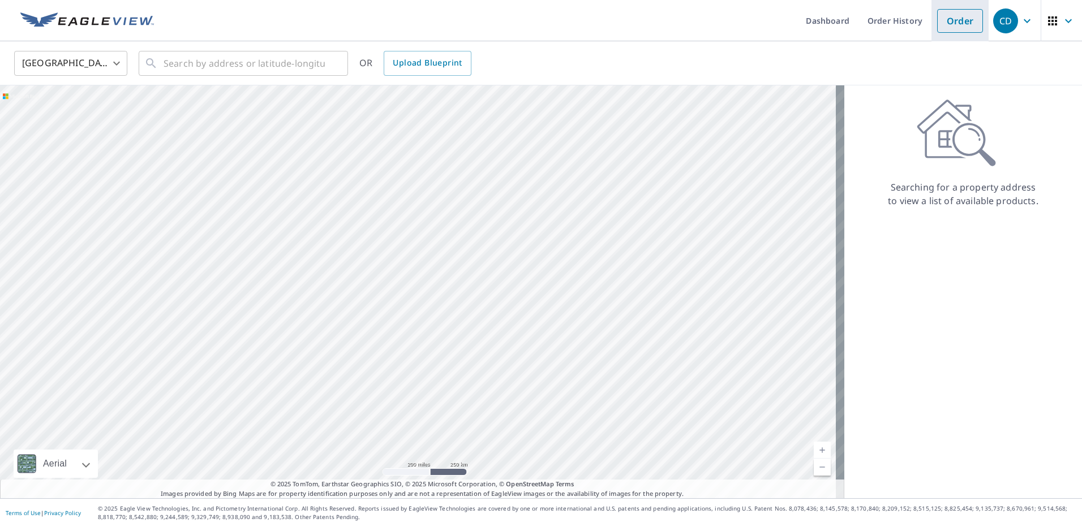
click at [937, 21] on link "Order" at bounding box center [960, 21] width 46 height 24
click at [274, 71] on input "text" at bounding box center [243, 64] width 161 height 32
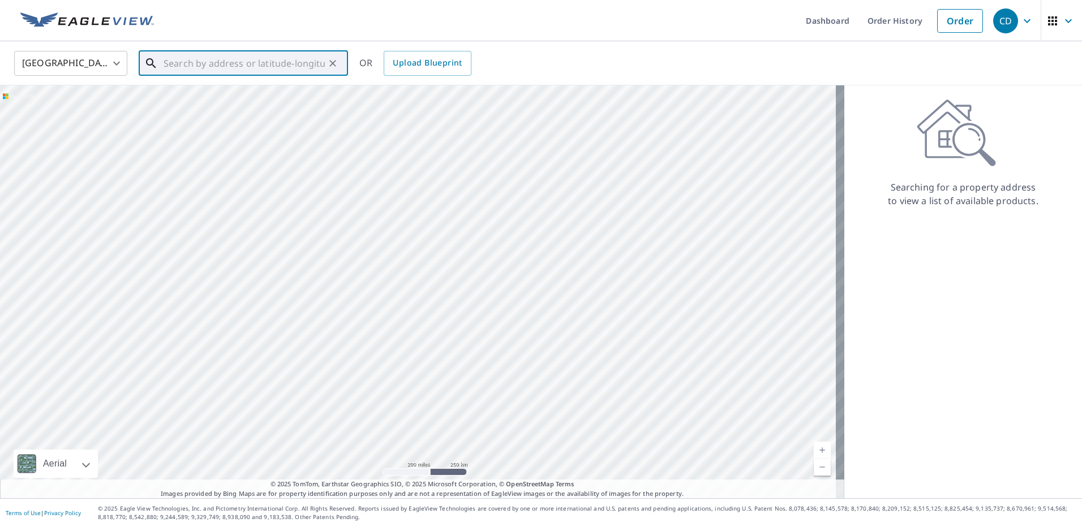
paste input "[STREET_ADDRESS][PERSON_NAME]"
type input "[STREET_ADDRESS][PERSON_NAME]"
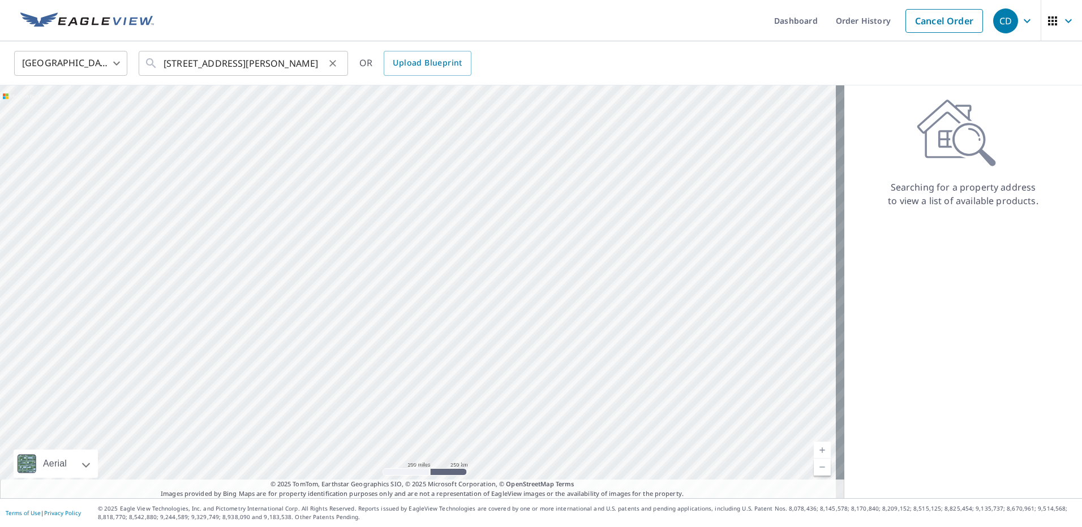
scroll to position [0, 0]
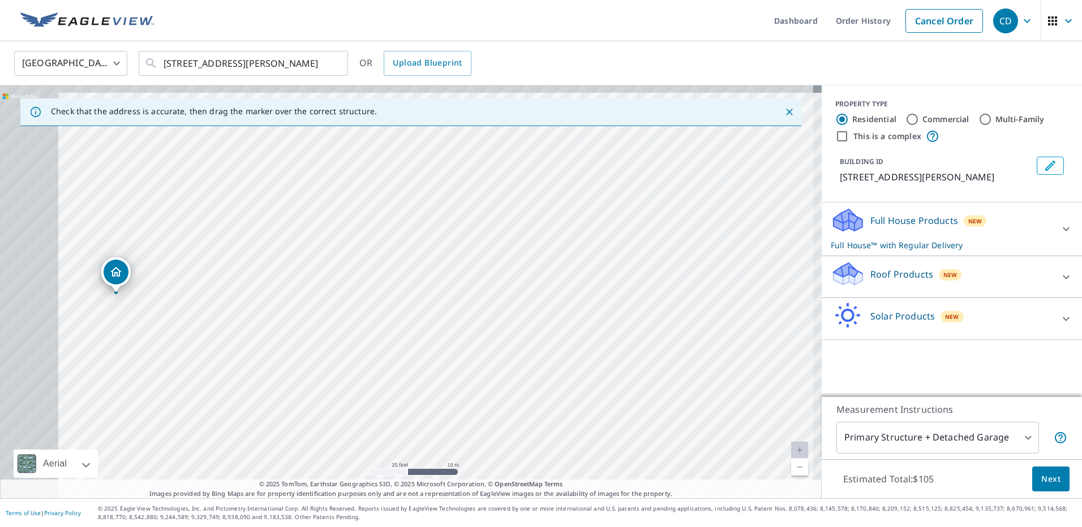
drag, startPoint x: 171, startPoint y: 307, endPoint x: 545, endPoint y: 354, distance: 376.8
click at [545, 354] on div "[STREET_ADDRESS][PERSON_NAME]" at bounding box center [410, 291] width 821 height 413
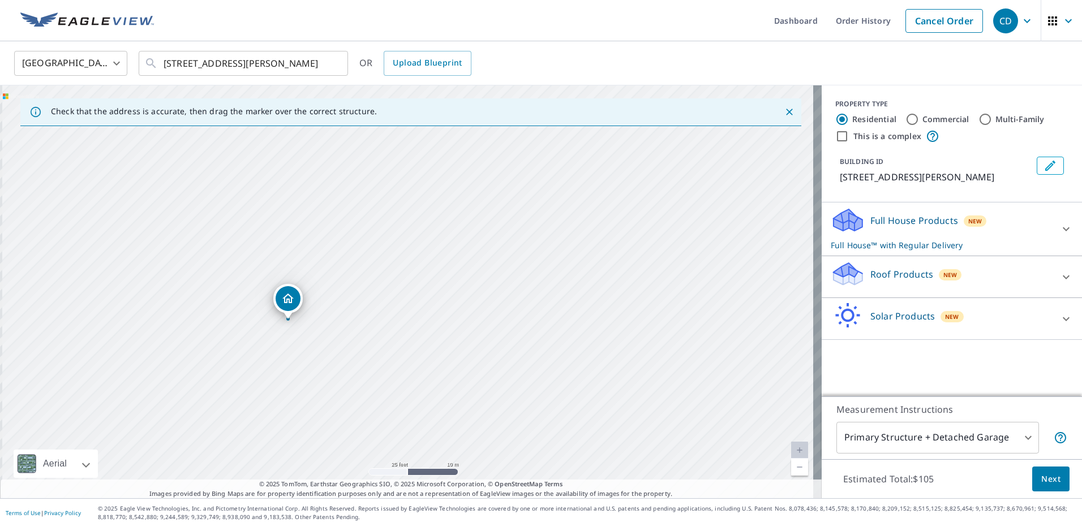
drag, startPoint x: 451, startPoint y: 356, endPoint x: 484, endPoint y: 358, distance: 32.3
click at [484, 358] on div "[STREET_ADDRESS][PERSON_NAME]" at bounding box center [410, 291] width 821 height 413
click at [1002, 324] on div "Solar Products New" at bounding box center [941, 319] width 222 height 32
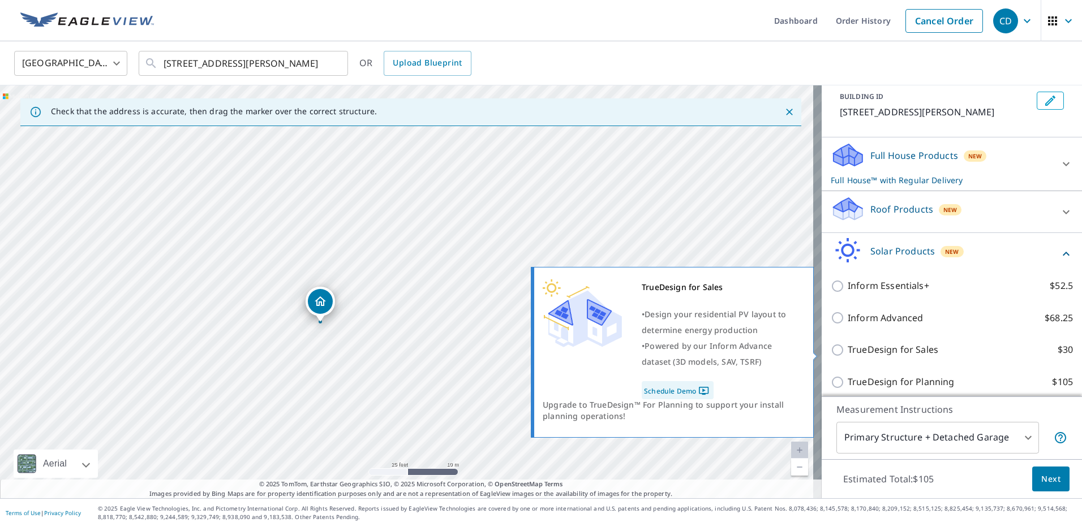
scroll to position [72, 0]
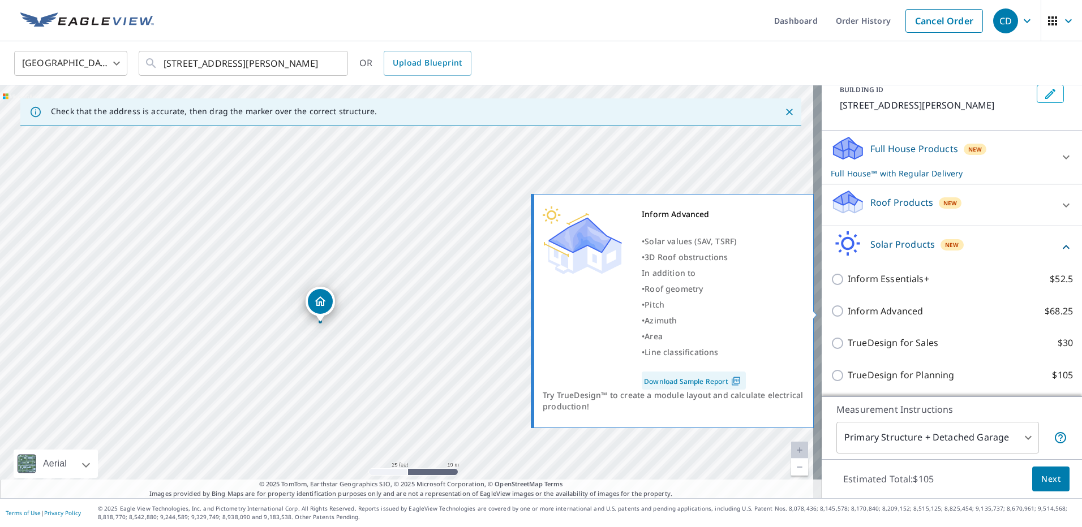
click at [885, 312] on p "Inform Advanced" at bounding box center [884, 311] width 75 height 14
click at [847, 312] on input "Inform Advanced $68.25" at bounding box center [838, 311] width 17 height 14
checkbox input "true"
checkbox input "false"
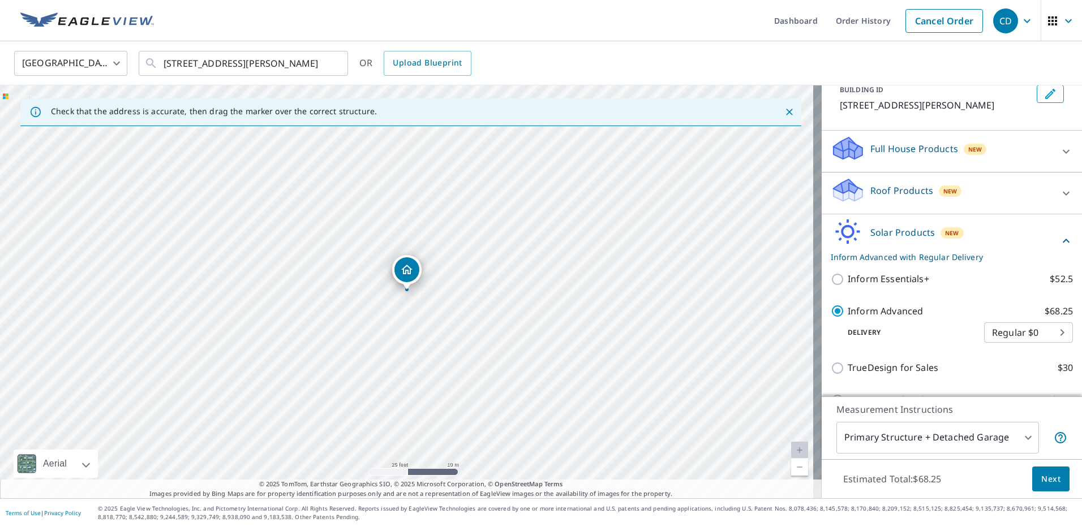
click at [1044, 474] on span "Next" at bounding box center [1050, 479] width 19 height 14
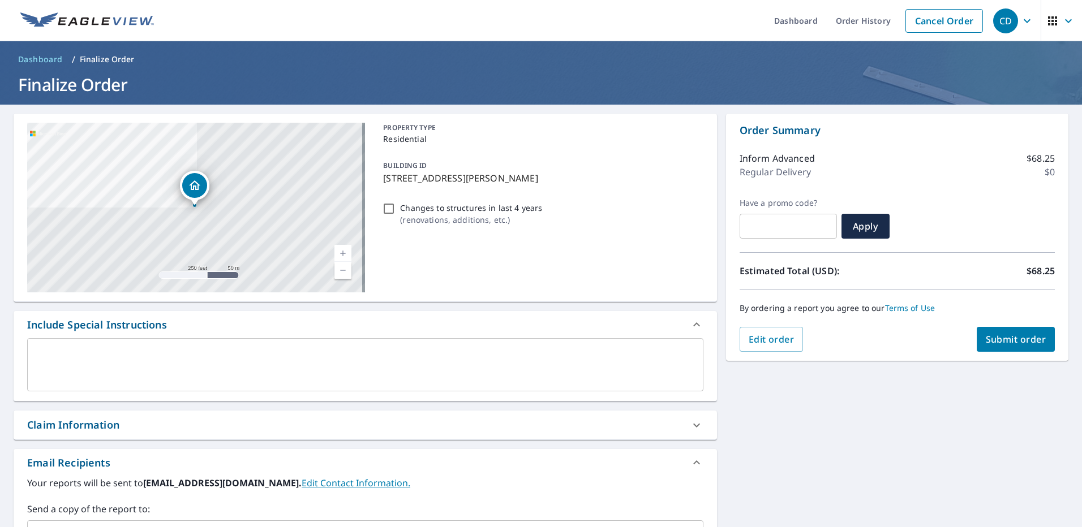
click at [1022, 345] on span "Submit order" at bounding box center [1015, 339] width 61 height 12
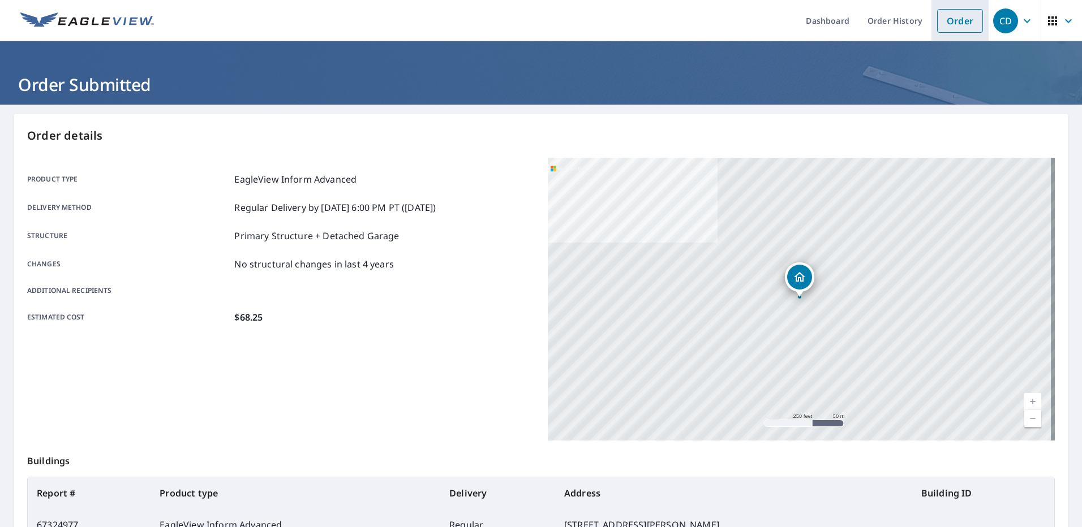
click at [959, 23] on link "Order" at bounding box center [960, 21] width 46 height 24
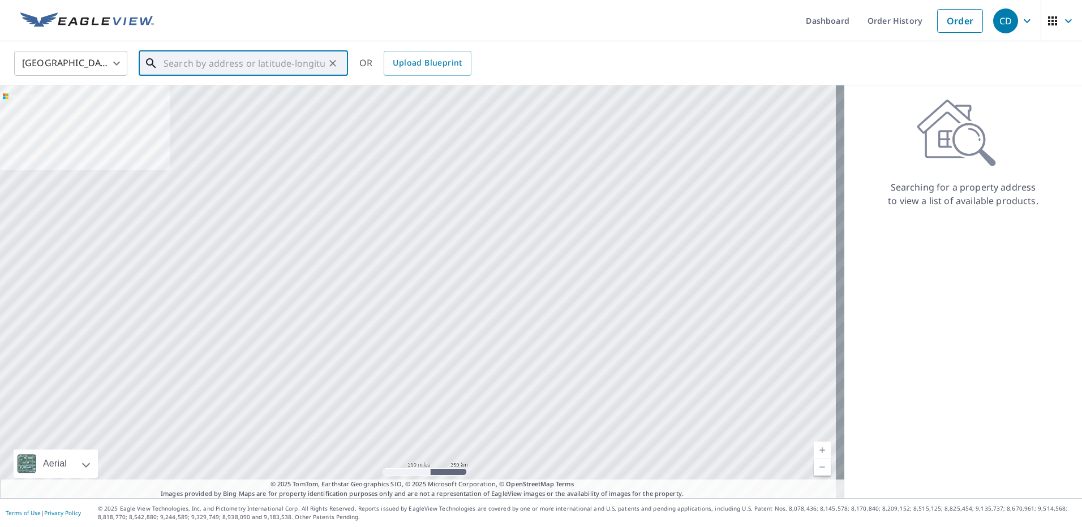
click at [240, 66] on input "text" at bounding box center [243, 64] width 161 height 32
paste input "[STREET_ADDRESS][PERSON_NAME]"
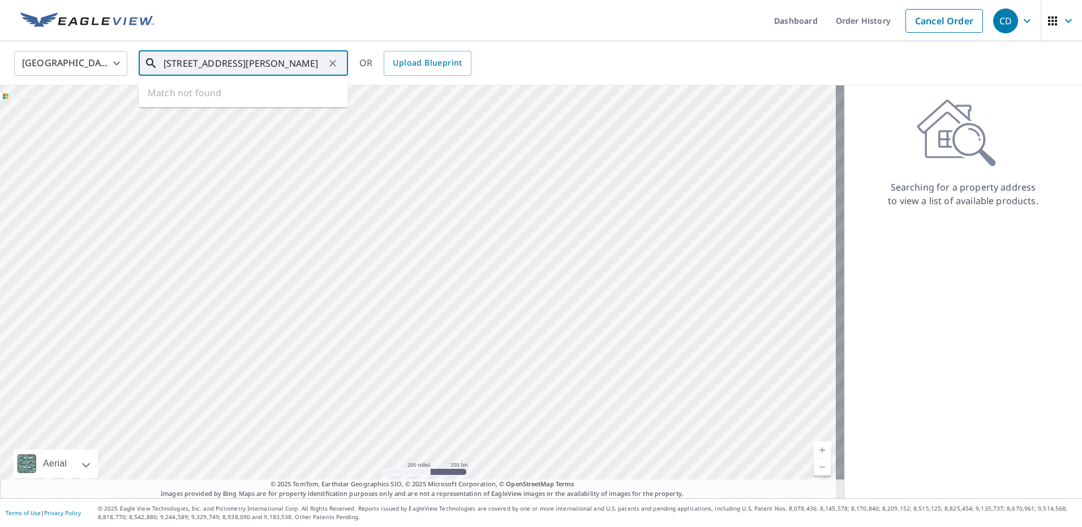
scroll to position [0, 21]
type input "[STREET_ADDRESS][PERSON_NAME]"
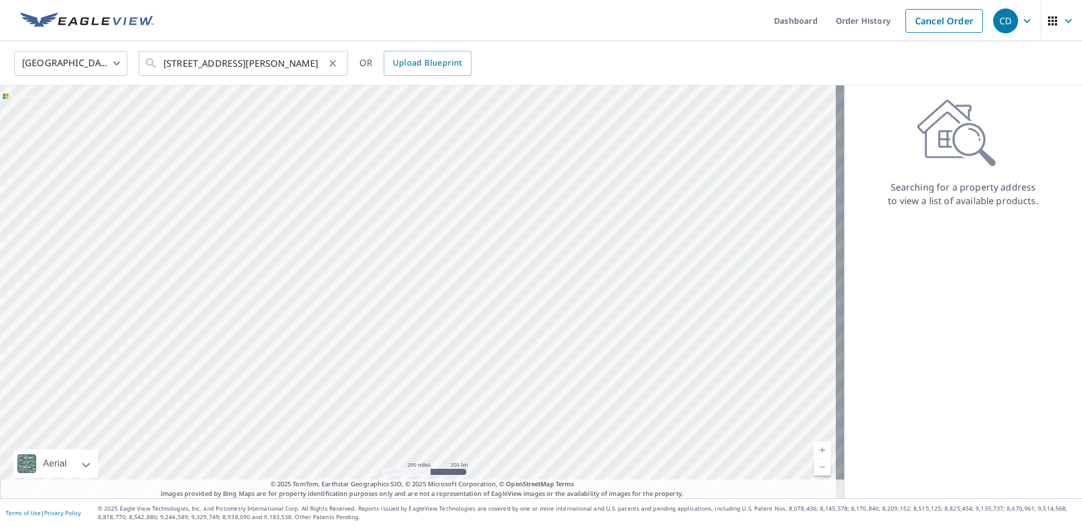
scroll to position [0, 0]
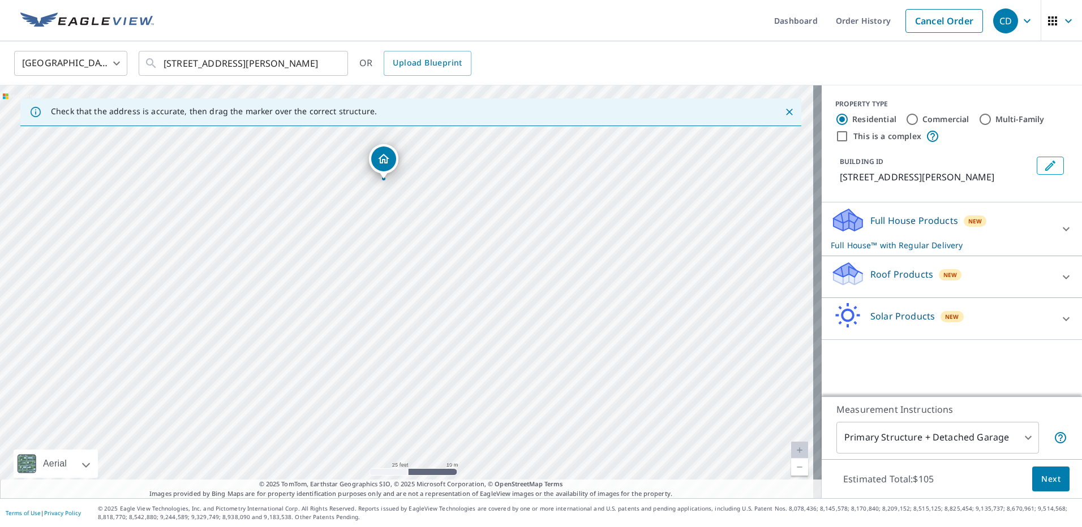
drag, startPoint x: 584, startPoint y: 330, endPoint x: 569, endPoint y: 213, distance: 117.6
click at [563, 217] on div "[STREET_ADDRESS][PERSON_NAME]" at bounding box center [410, 291] width 821 height 413
click at [511, 365] on div "[STREET_ADDRESS][PERSON_NAME]" at bounding box center [410, 291] width 821 height 413
click at [912, 32] on link "Cancel Order" at bounding box center [943, 21] width 77 height 24
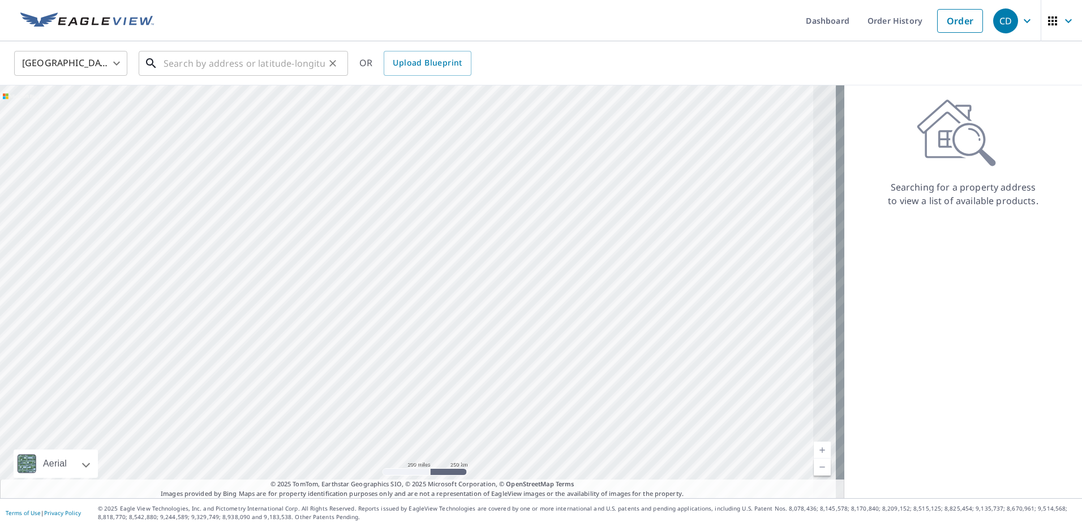
click at [290, 64] on input "text" at bounding box center [243, 64] width 161 height 32
paste input "[STREET_ADDRESS]"
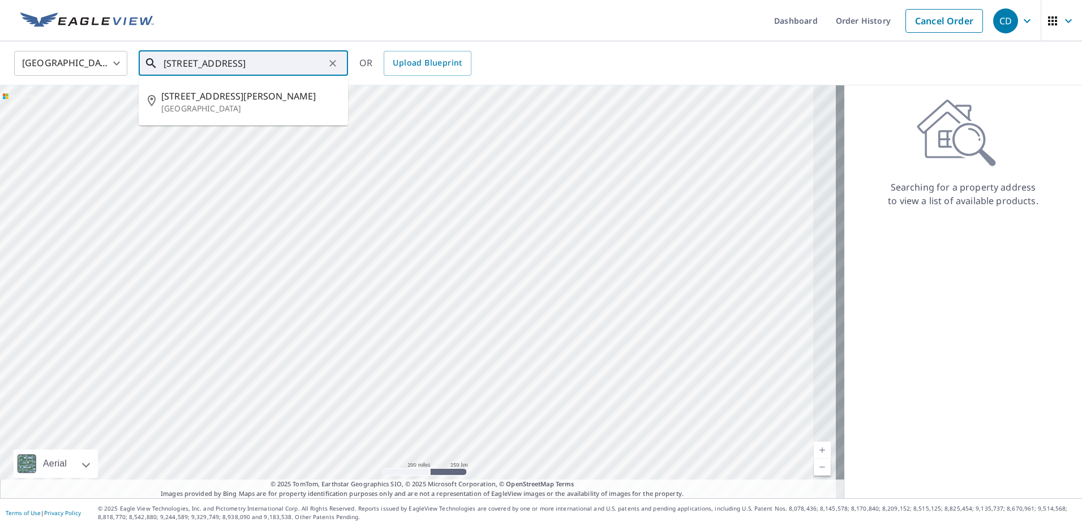
type input "[STREET_ADDRESS]"
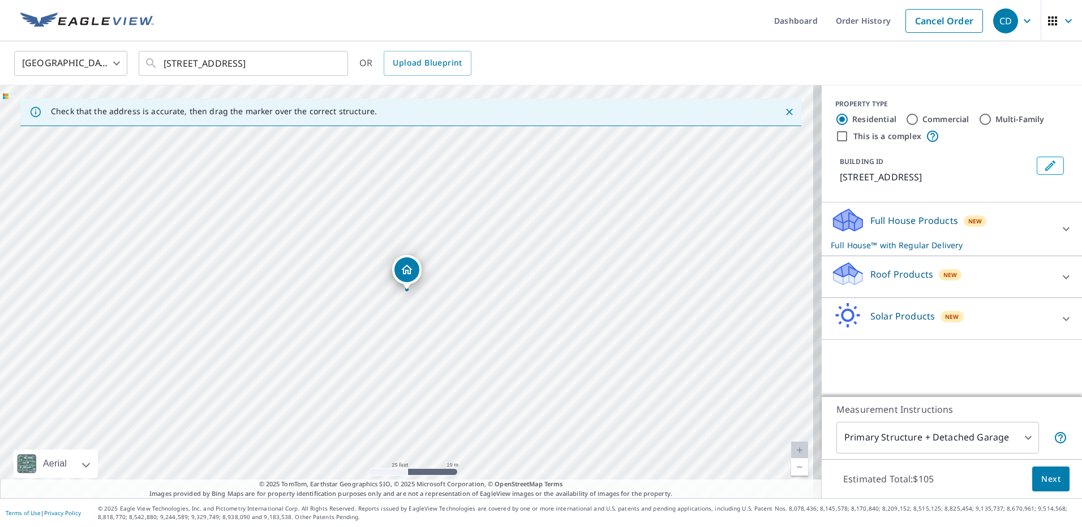
click at [983, 340] on div "PROPERTY TYPE Residential Commercial Multi-Family This is a complex BUILDING ID…" at bounding box center [951, 240] width 260 height 311
click at [983, 334] on div "Solar Products New" at bounding box center [941, 319] width 222 height 32
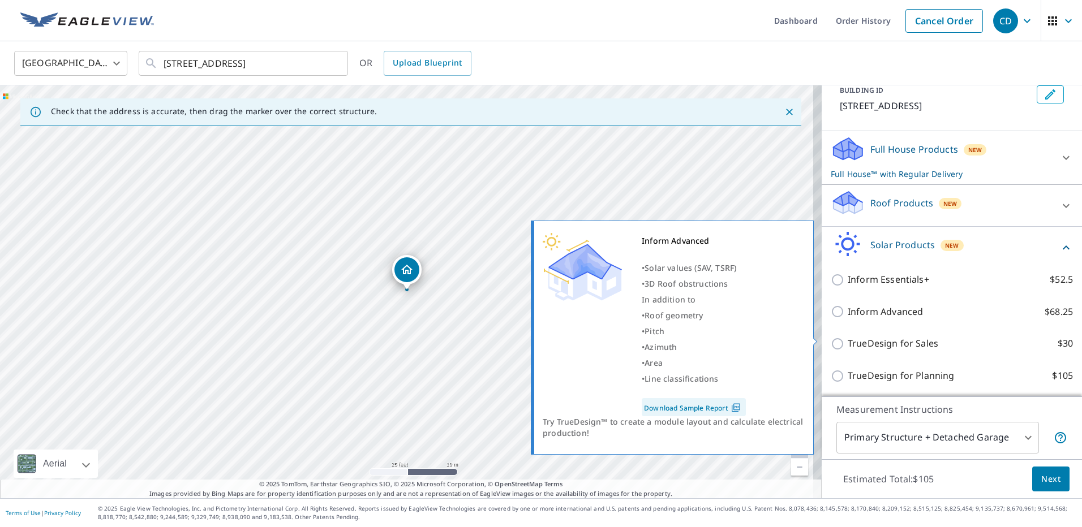
scroll to position [72, 0]
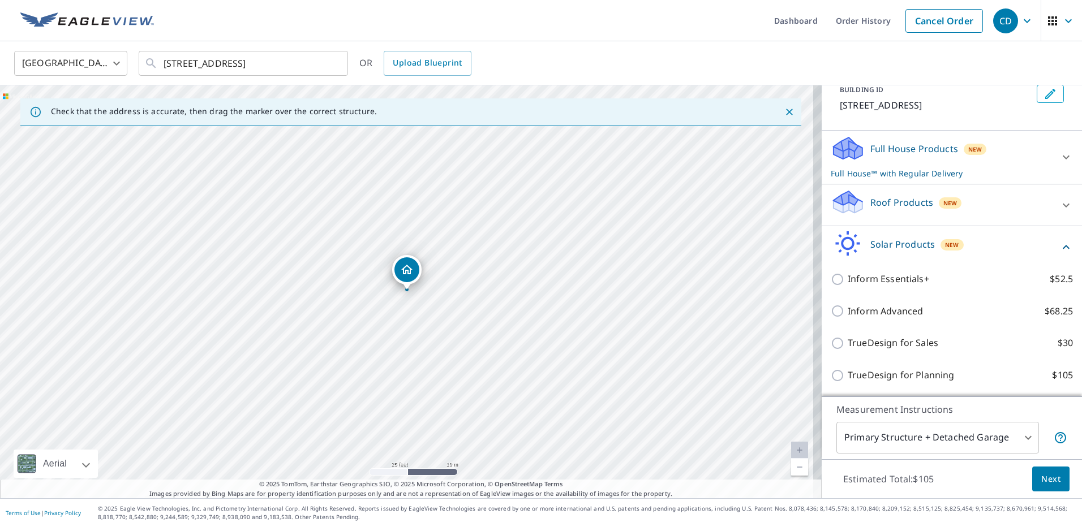
click at [868, 300] on div "Inform Advanced $68.25" at bounding box center [951, 311] width 242 height 32
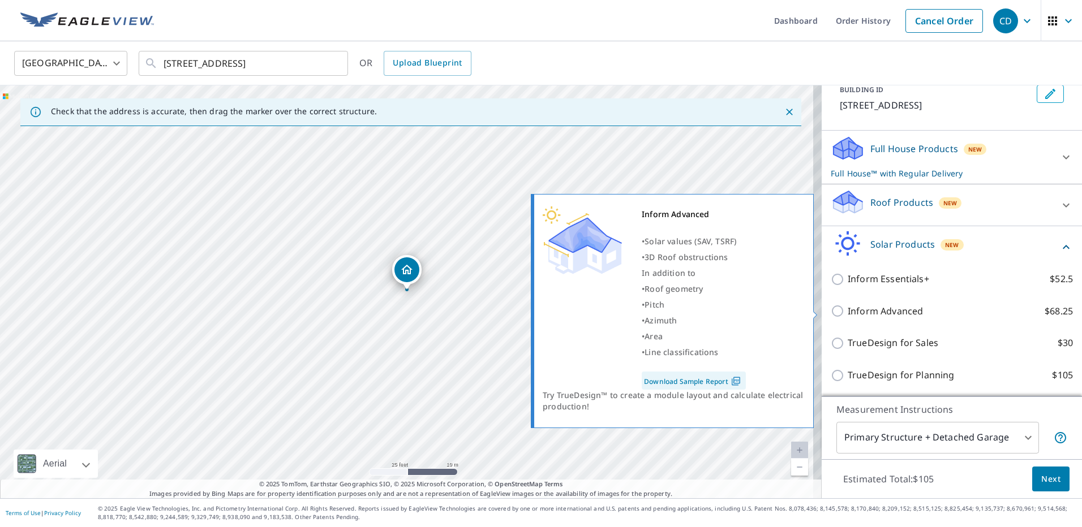
click at [865, 312] on p "Inform Advanced" at bounding box center [884, 311] width 75 height 14
click at [847, 312] on input "Inform Advanced $68.25" at bounding box center [838, 311] width 17 height 14
checkbox input "true"
checkbox input "false"
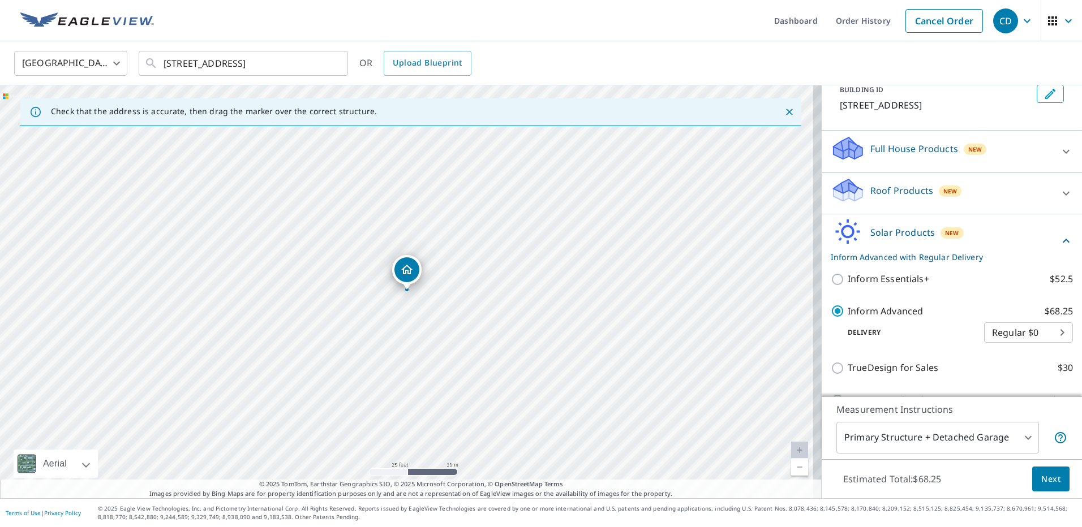
click at [1041, 476] on span "Next" at bounding box center [1050, 479] width 19 height 14
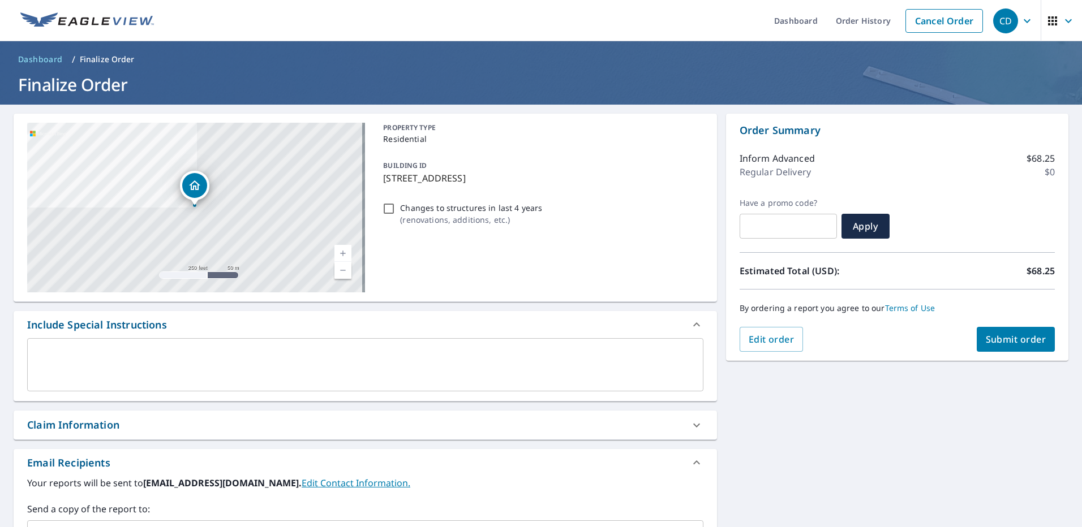
click at [978, 331] on button "Submit order" at bounding box center [1015, 339] width 79 height 25
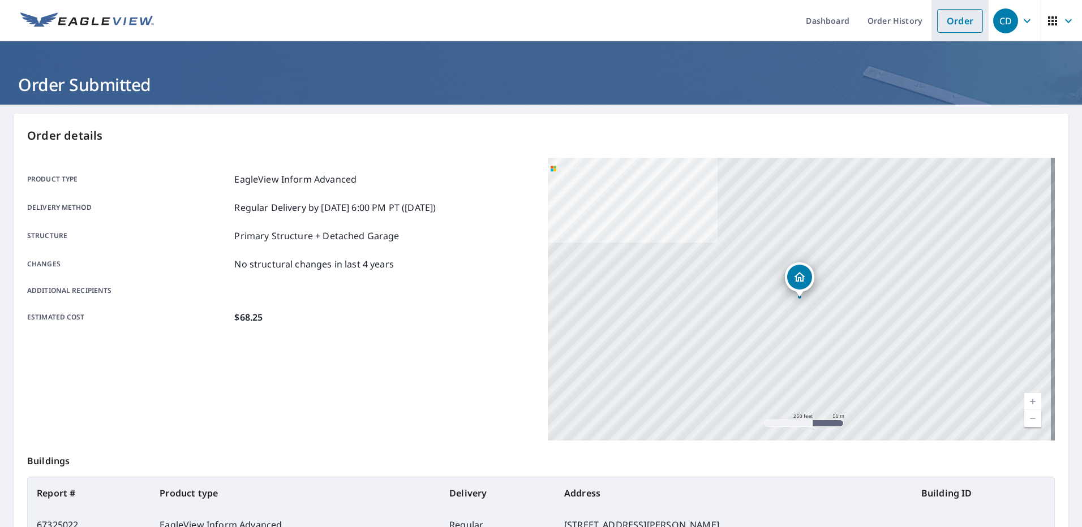
click at [959, 26] on link "Order" at bounding box center [960, 21] width 46 height 24
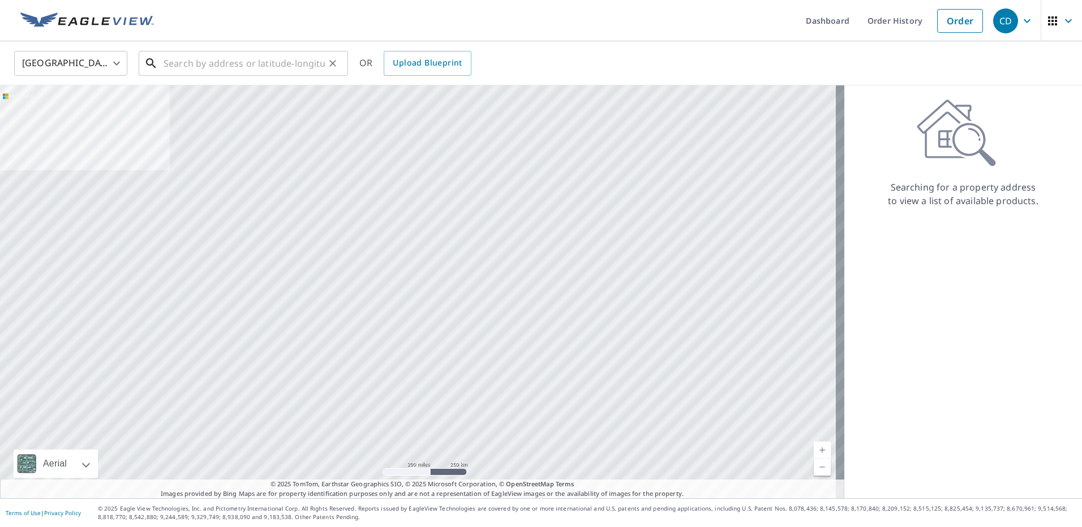
click at [277, 58] on input "text" at bounding box center [243, 64] width 161 height 32
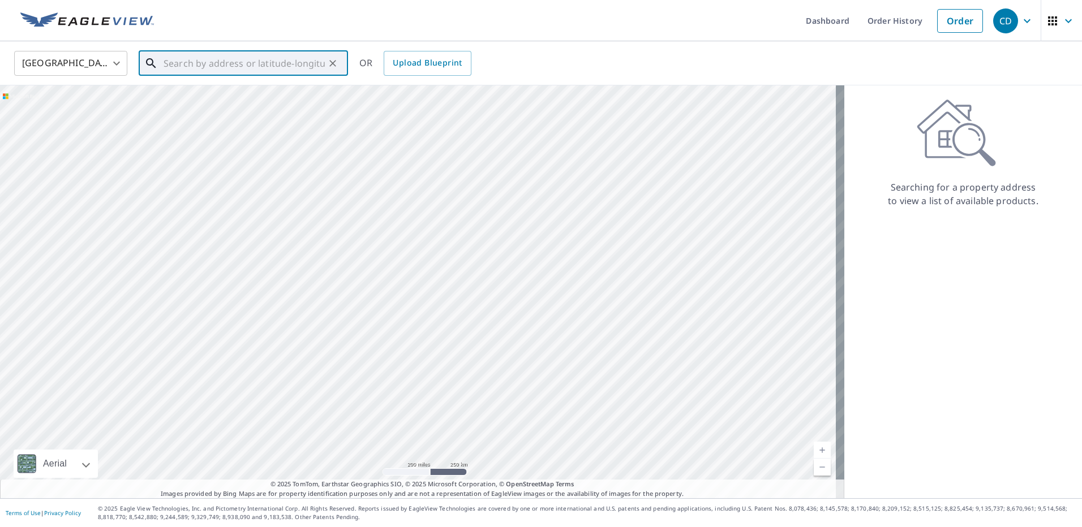
paste input "[STREET_ADDRESS]"
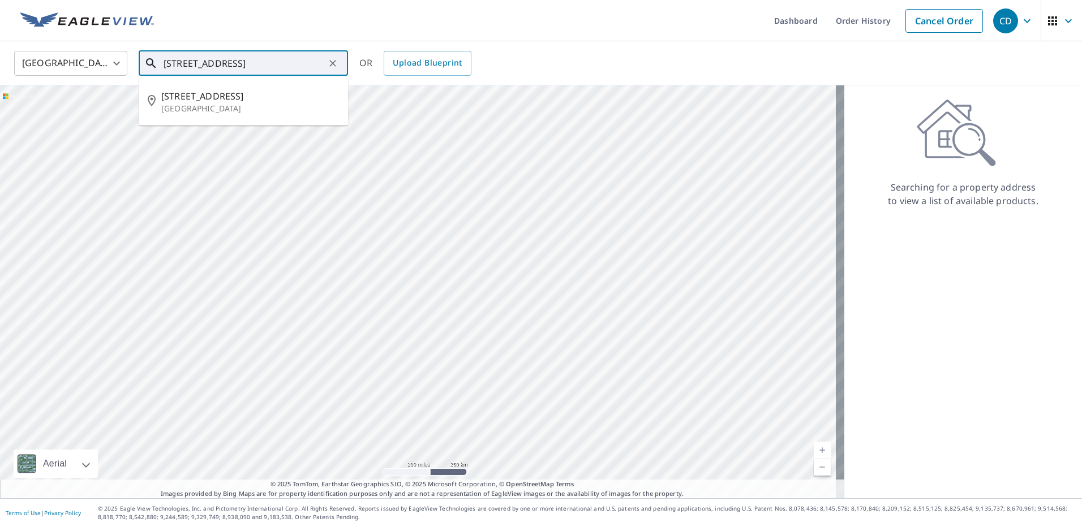
type input "[STREET_ADDRESS]"
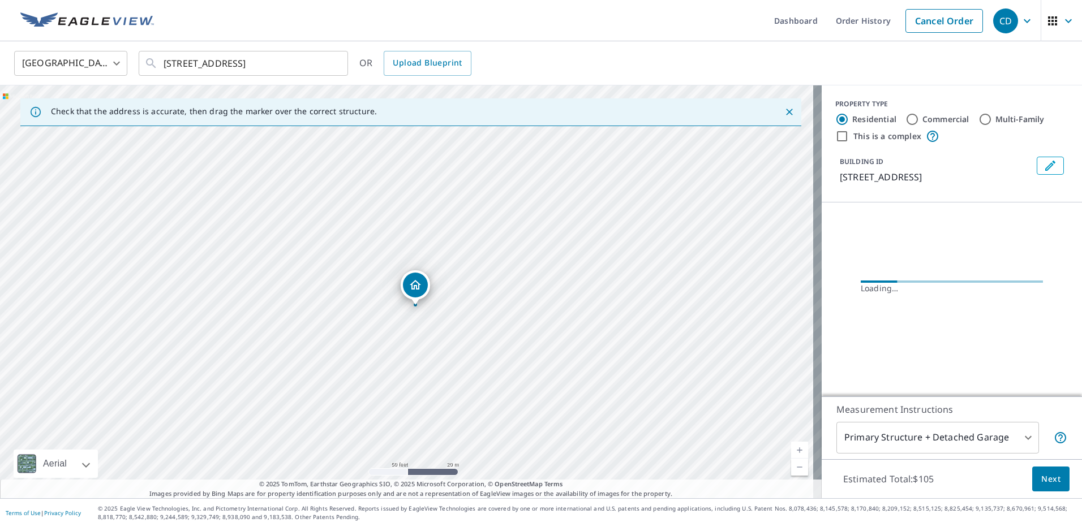
drag, startPoint x: 488, startPoint y: 367, endPoint x: 390, endPoint y: 252, distance: 151.2
click at [390, 253] on div "[STREET_ADDRESS]" at bounding box center [410, 291] width 821 height 413
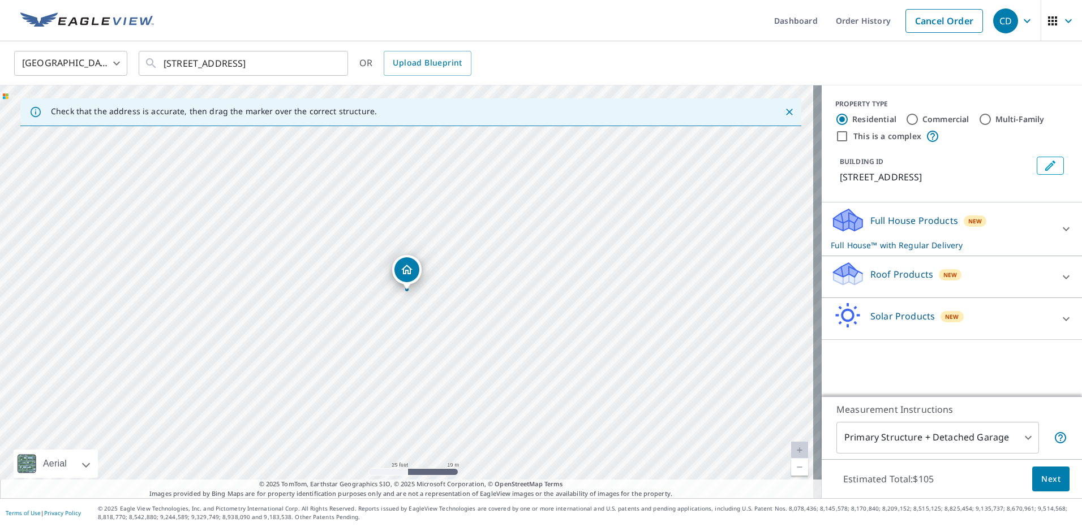
click at [1031, 324] on div "Solar Products New" at bounding box center [941, 319] width 222 height 32
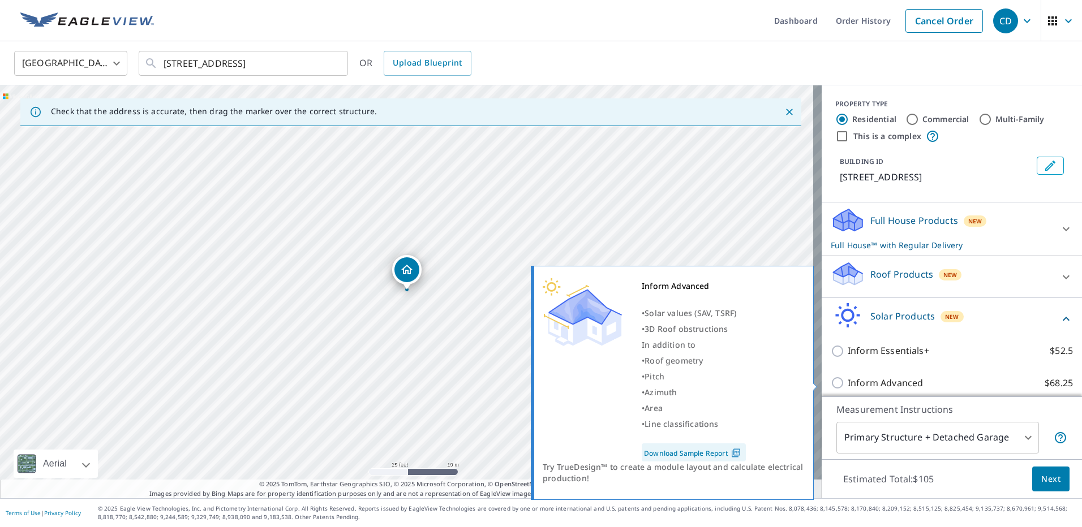
click at [899, 383] on p "Inform Advanced" at bounding box center [884, 383] width 75 height 14
click at [847, 383] on input "Inform Advanced $68.25" at bounding box center [838, 383] width 17 height 14
checkbox input "true"
checkbox input "false"
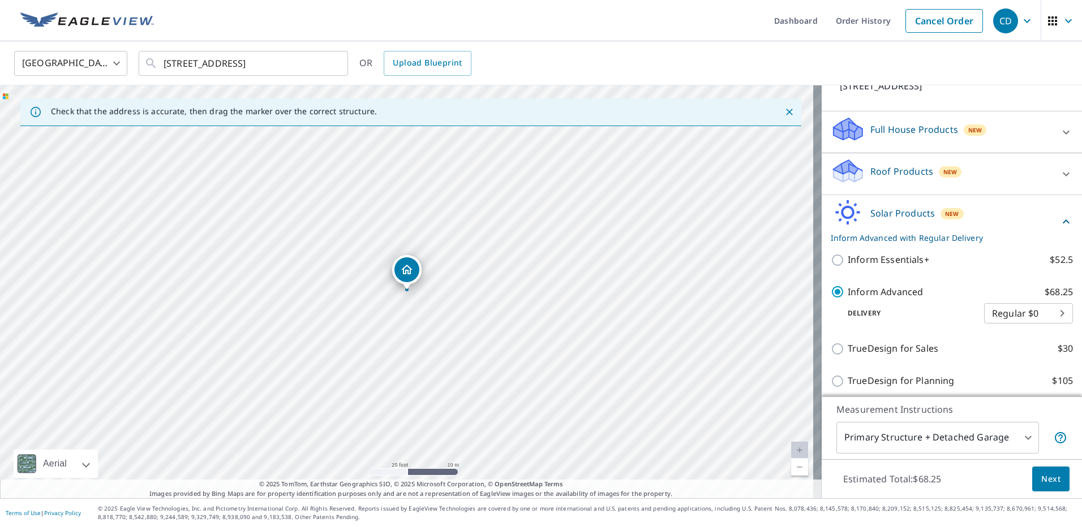
scroll to position [97, 0]
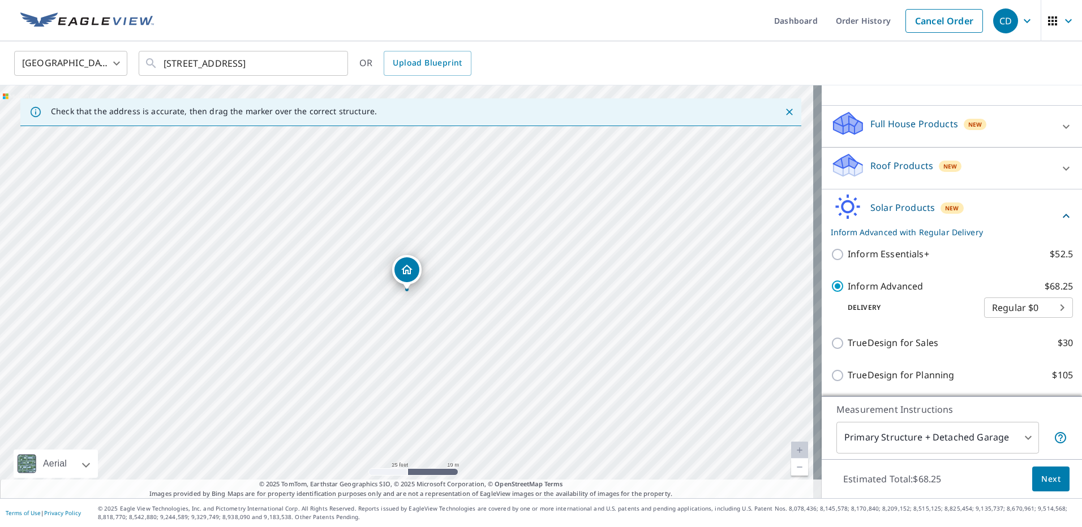
click at [1032, 471] on button "Next" at bounding box center [1050, 479] width 37 height 25
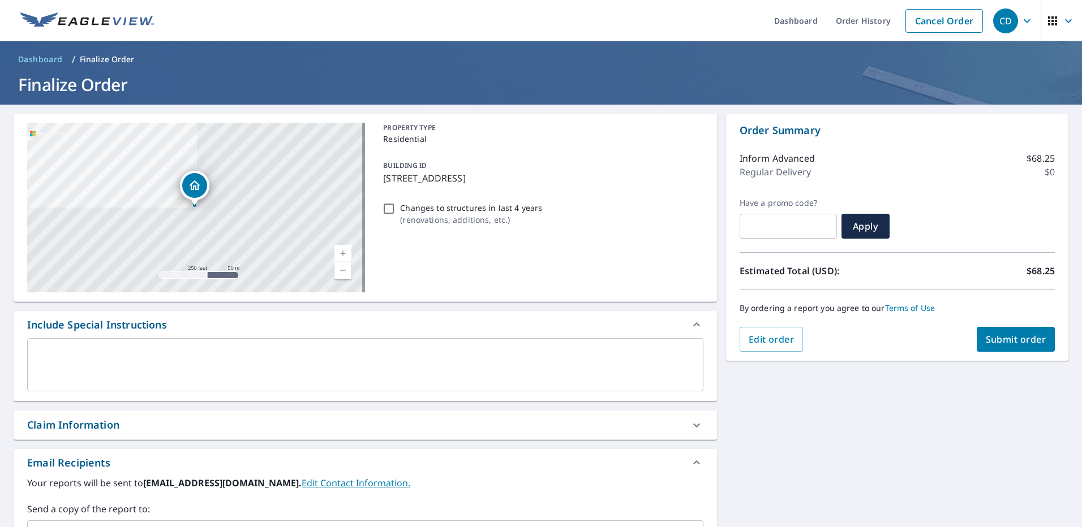
click at [997, 342] on span "Submit order" at bounding box center [1015, 339] width 61 height 12
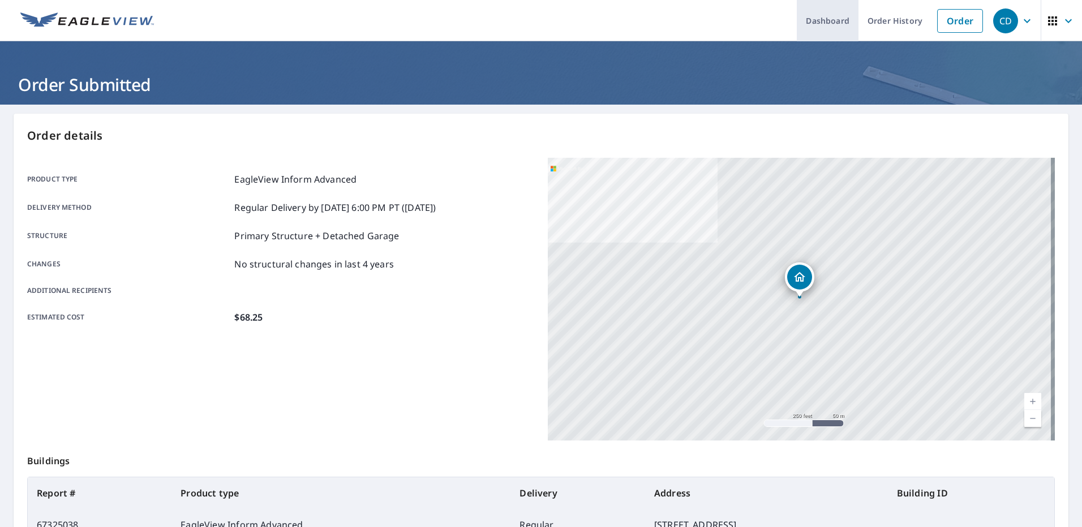
click at [848, 32] on link "Dashboard" at bounding box center [827, 20] width 62 height 41
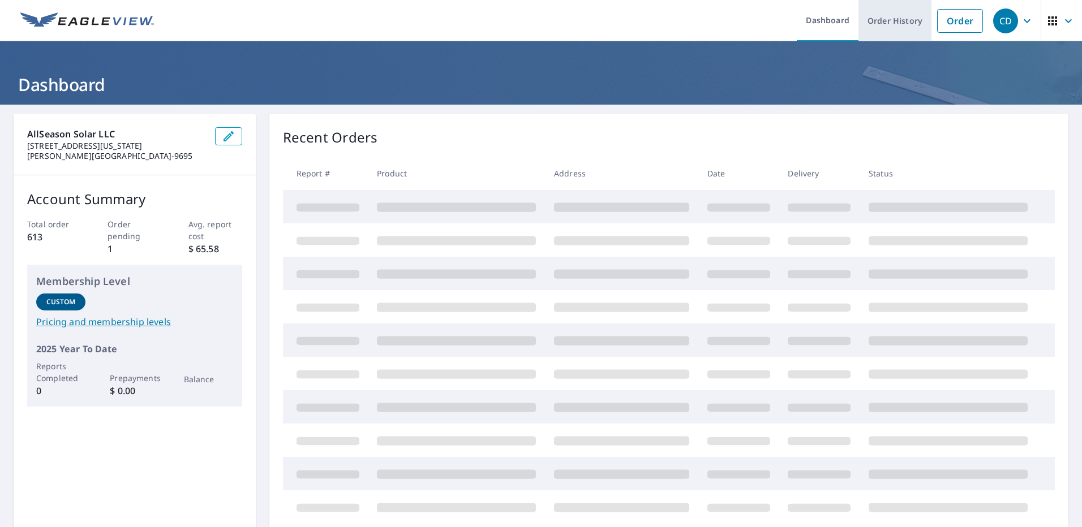
click at [872, 30] on link "Order History" at bounding box center [894, 20] width 73 height 41
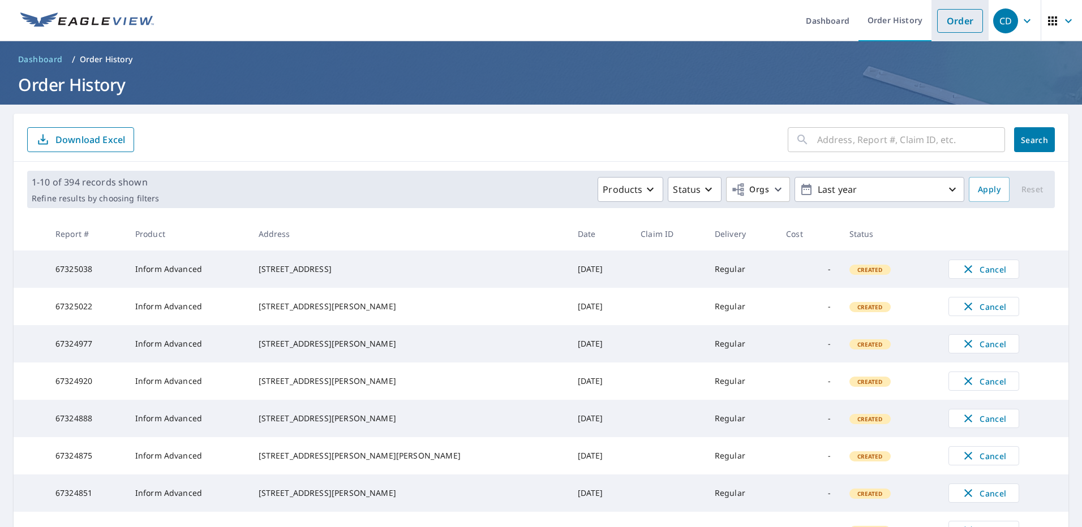
click at [954, 19] on link "Order" at bounding box center [960, 21] width 46 height 24
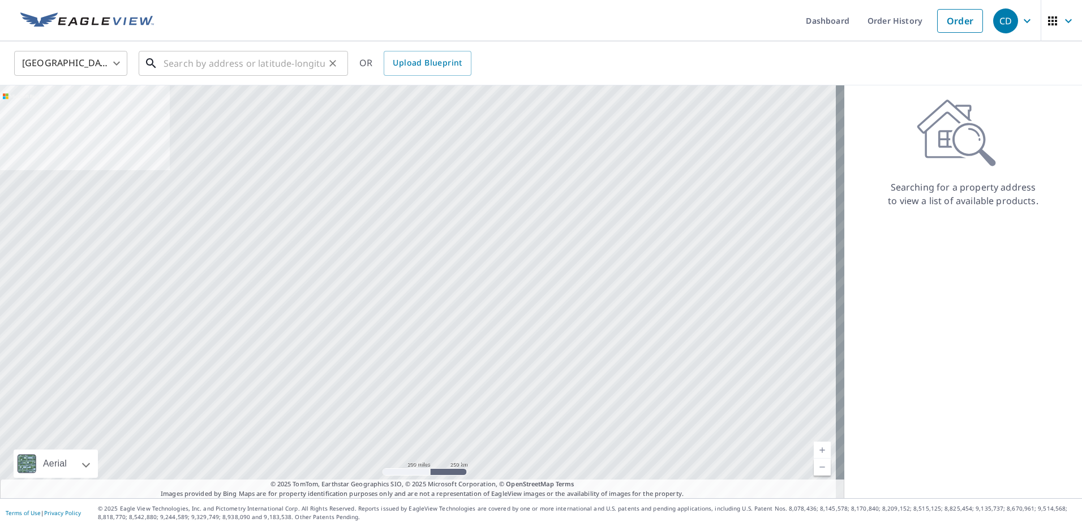
click at [265, 64] on input "text" at bounding box center [243, 64] width 161 height 32
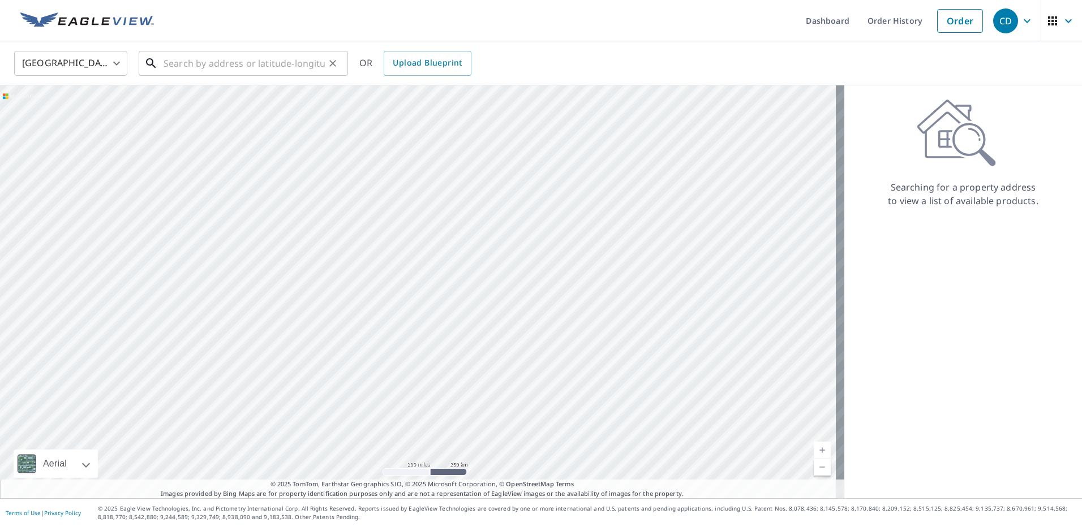
click at [225, 68] on input "text" at bounding box center [243, 64] width 161 height 32
paste input "[STREET_ADDRESS][PERSON_NAME]"
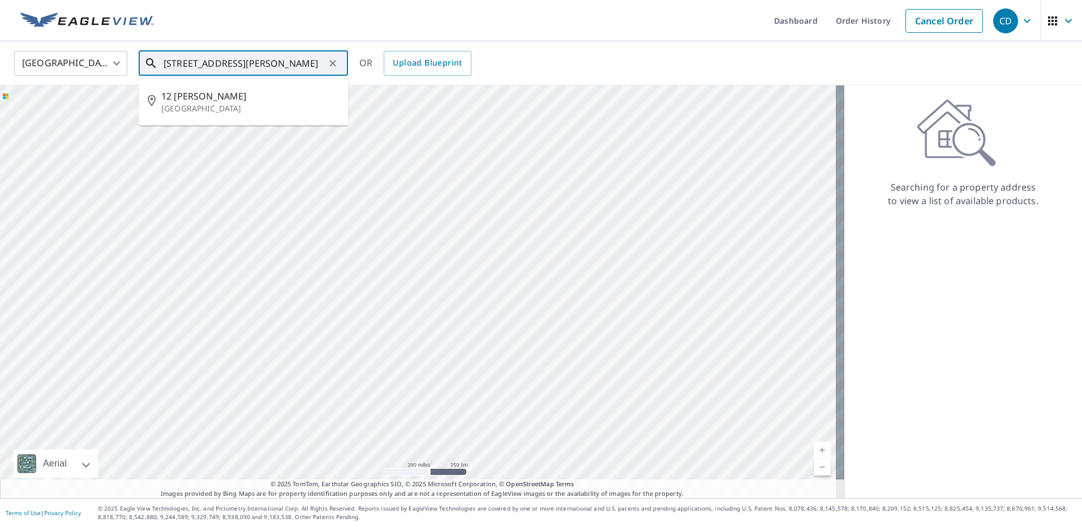
type input "[STREET_ADDRESS][PERSON_NAME]"
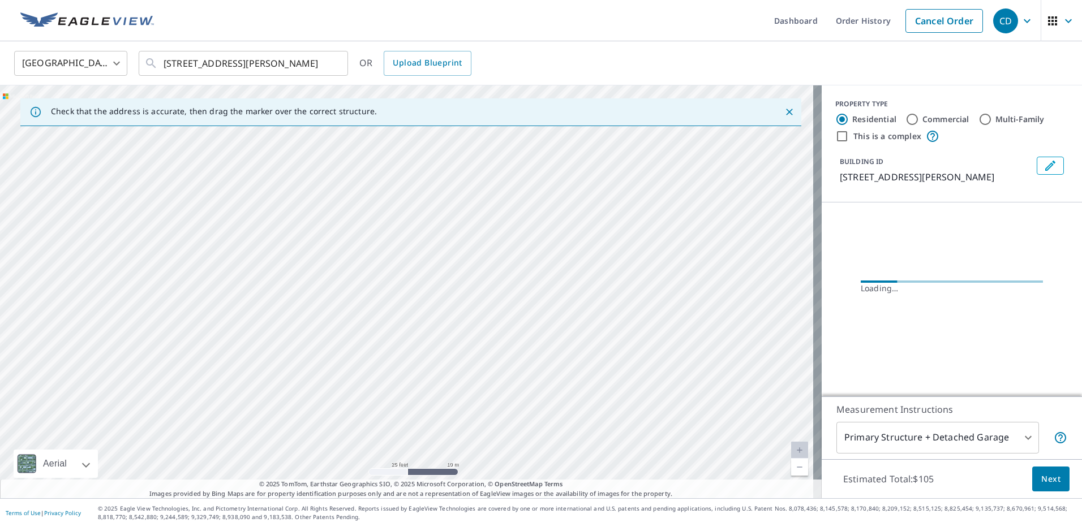
drag, startPoint x: 200, startPoint y: 214, endPoint x: 390, endPoint y: 361, distance: 240.0
click at [376, 359] on div "[STREET_ADDRESS][PERSON_NAME]" at bounding box center [410, 291] width 821 height 413
drag, startPoint x: 282, startPoint y: 225, endPoint x: 382, endPoint y: 348, distance: 158.4
click at [380, 346] on div "[STREET_ADDRESS][PERSON_NAME]" at bounding box center [410, 291] width 821 height 413
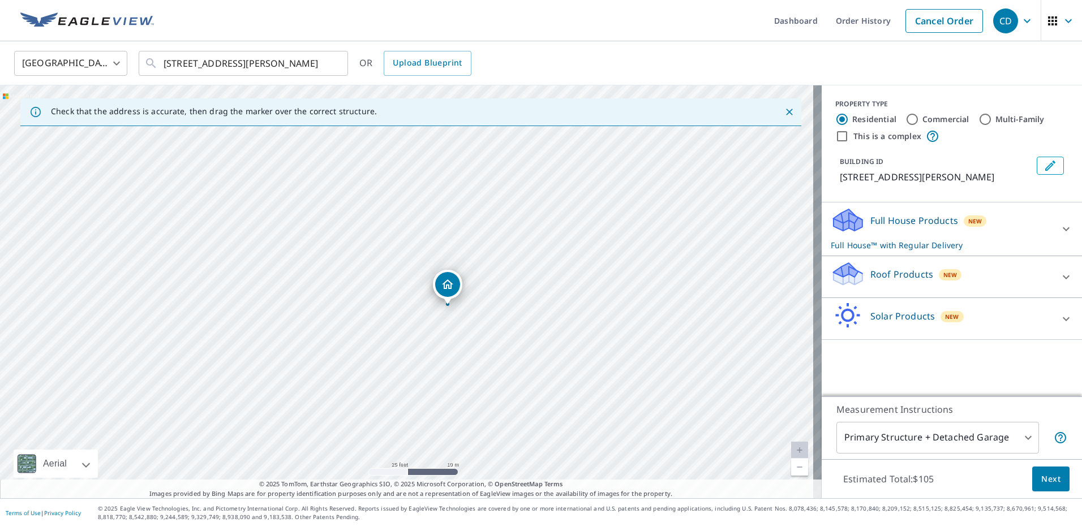
drag, startPoint x: 282, startPoint y: 262, endPoint x: 322, endPoint y: 277, distance: 43.3
click at [322, 277] on div "[STREET_ADDRESS][PERSON_NAME]" at bounding box center [410, 291] width 821 height 413
click at [982, 325] on div "Solar Products New" at bounding box center [941, 319] width 222 height 32
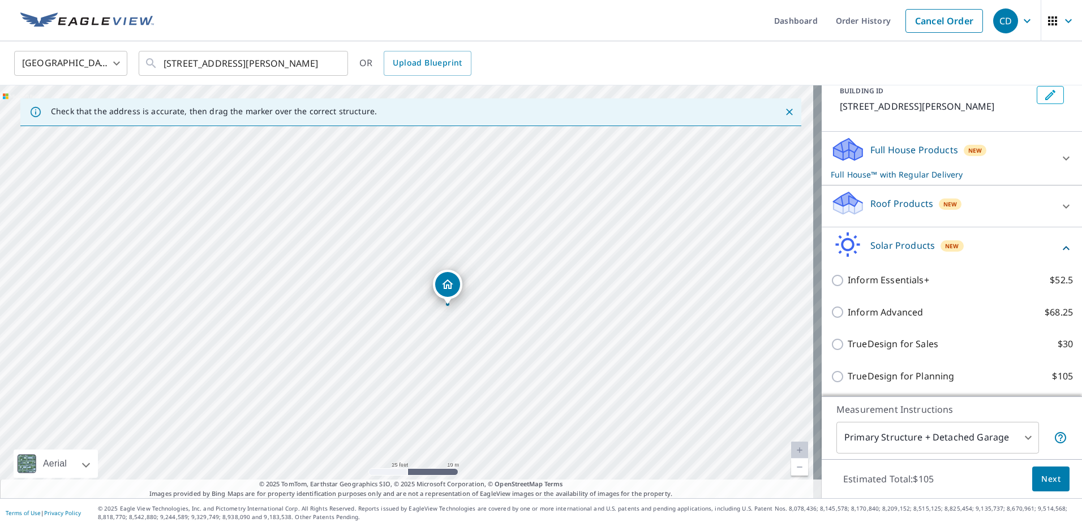
scroll to position [72, 0]
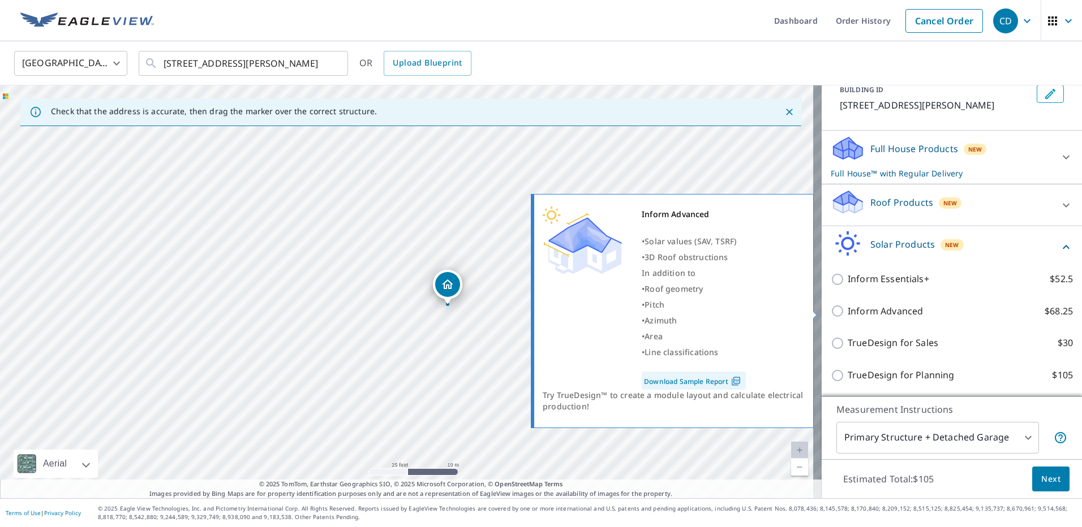
click at [882, 315] on p "Inform Advanced" at bounding box center [884, 311] width 75 height 14
click at [847, 315] on input "Inform Advanced $68.25" at bounding box center [838, 311] width 17 height 14
checkbox input "true"
checkbox input "false"
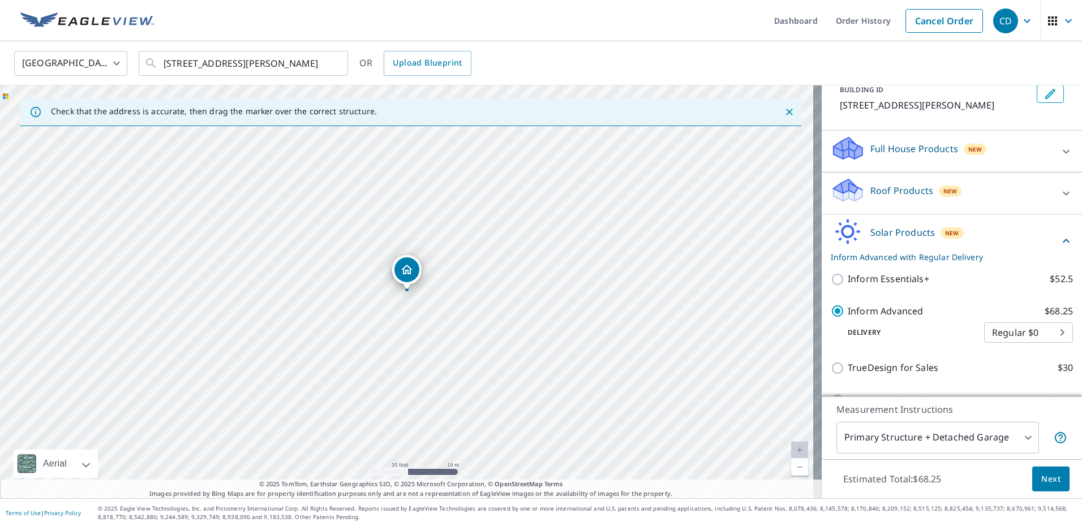
click at [1044, 481] on span "Next" at bounding box center [1050, 479] width 19 height 14
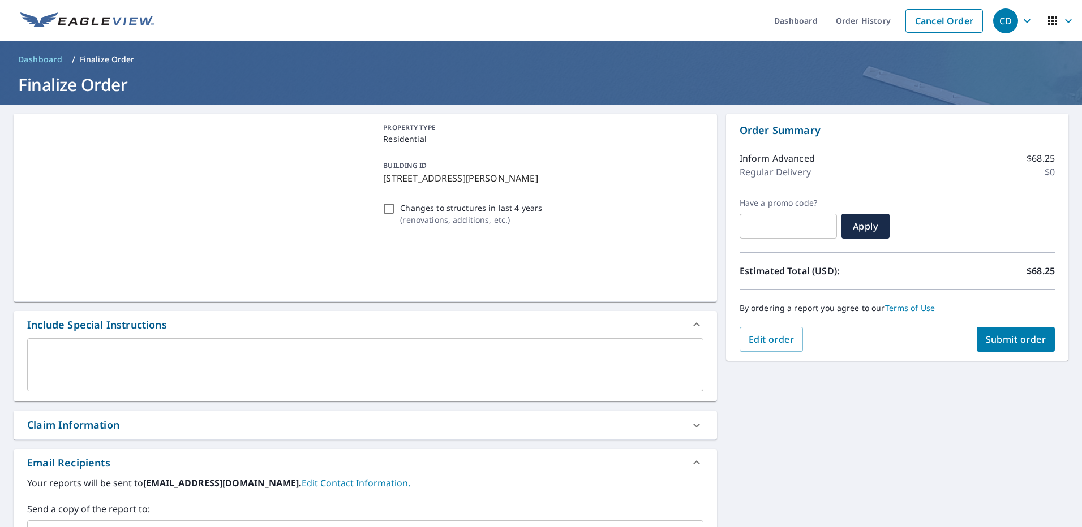
click at [996, 327] on button "Submit order" at bounding box center [1015, 339] width 79 height 25
